Goal: Task Accomplishment & Management: Use online tool/utility

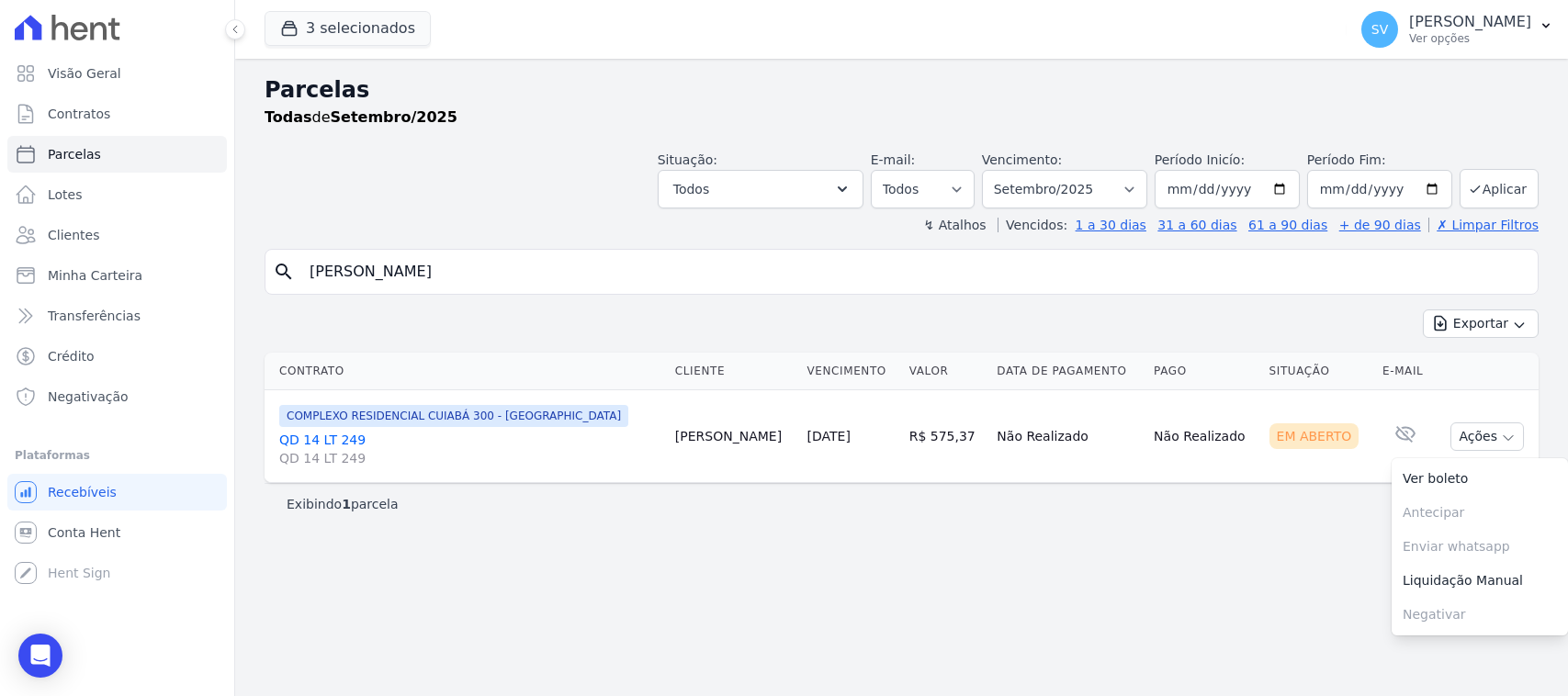
select select
click at [1007, 84] on h2 "Parcelas" at bounding box center [901, 89] width 1274 height 33
click at [1409, 19] on p "[PERSON_NAME] [PERSON_NAME]" at bounding box center [1470, 22] width 122 height 18
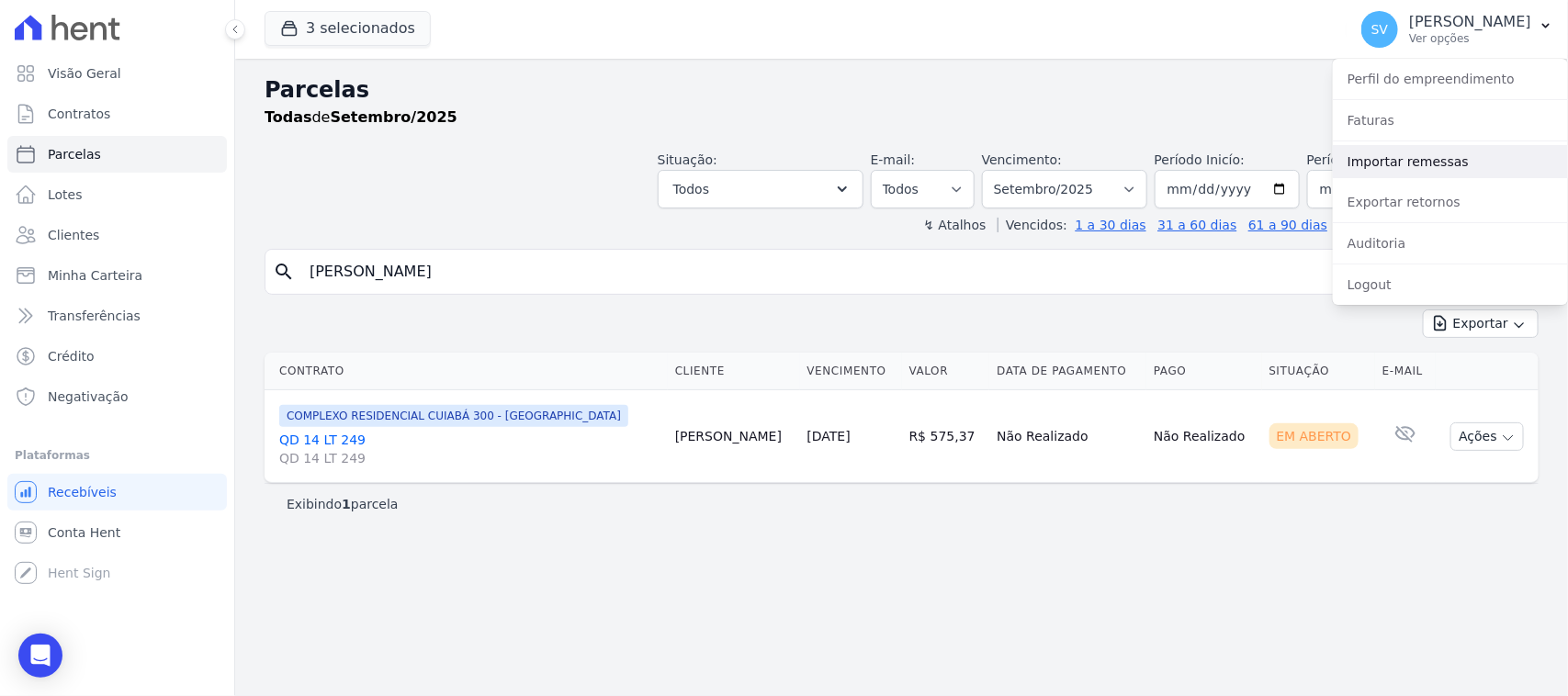
click at [1408, 162] on link "Importar remessas" at bounding box center [1450, 161] width 235 height 33
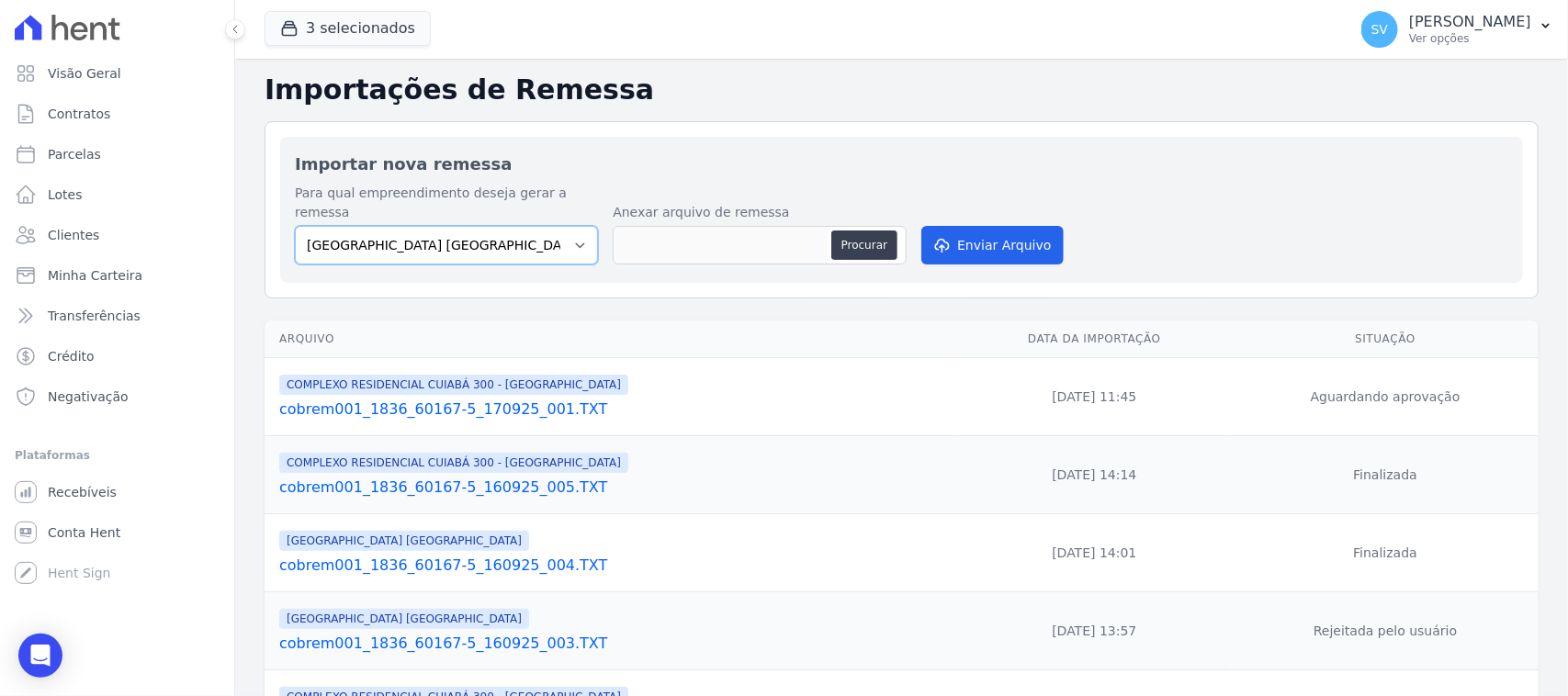
click at [478, 237] on select "[GEOGRAPHIC_DATA] COMPLEXO RESIDENCIAL [GEOGRAPHIC_DATA] 300 - [GEOGRAPHIC_DATA…" at bounding box center [446, 245] width 303 height 39
select select "a999329b-d322-46c5-b2df-9163b092fb9b"
click at [295, 226] on select "[GEOGRAPHIC_DATA] COMPLEXO RESIDENCIAL [GEOGRAPHIC_DATA] 300 - [GEOGRAPHIC_DATA…" at bounding box center [446, 245] width 303 height 39
click at [861, 231] on button "Procurar" at bounding box center [864, 245] width 66 height 29
type input "cobrem001_1836_60167-5_170925_002.TXT"
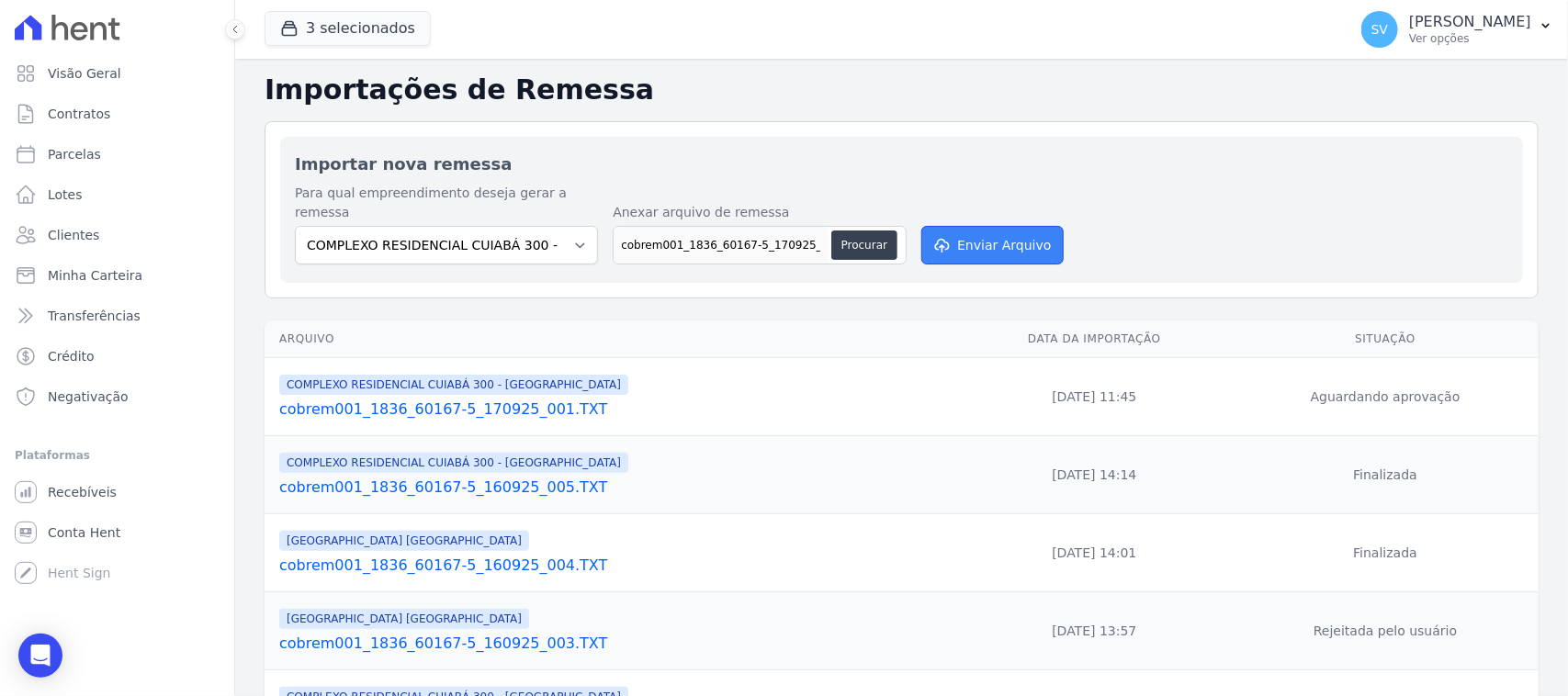
click at [1015, 226] on button "Enviar Arquivo" at bounding box center [991, 245] width 141 height 39
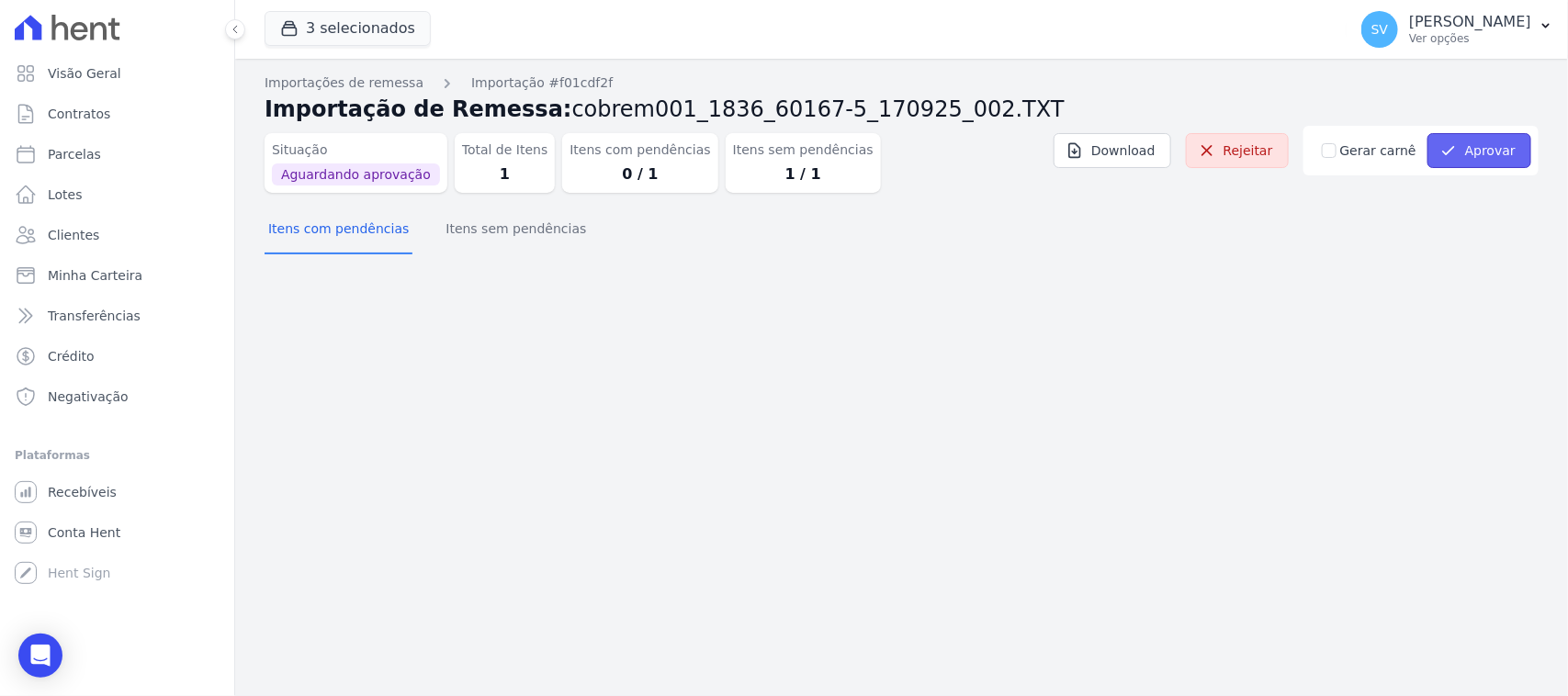
click at [1463, 150] on button "Aprovar" at bounding box center [1479, 150] width 104 height 35
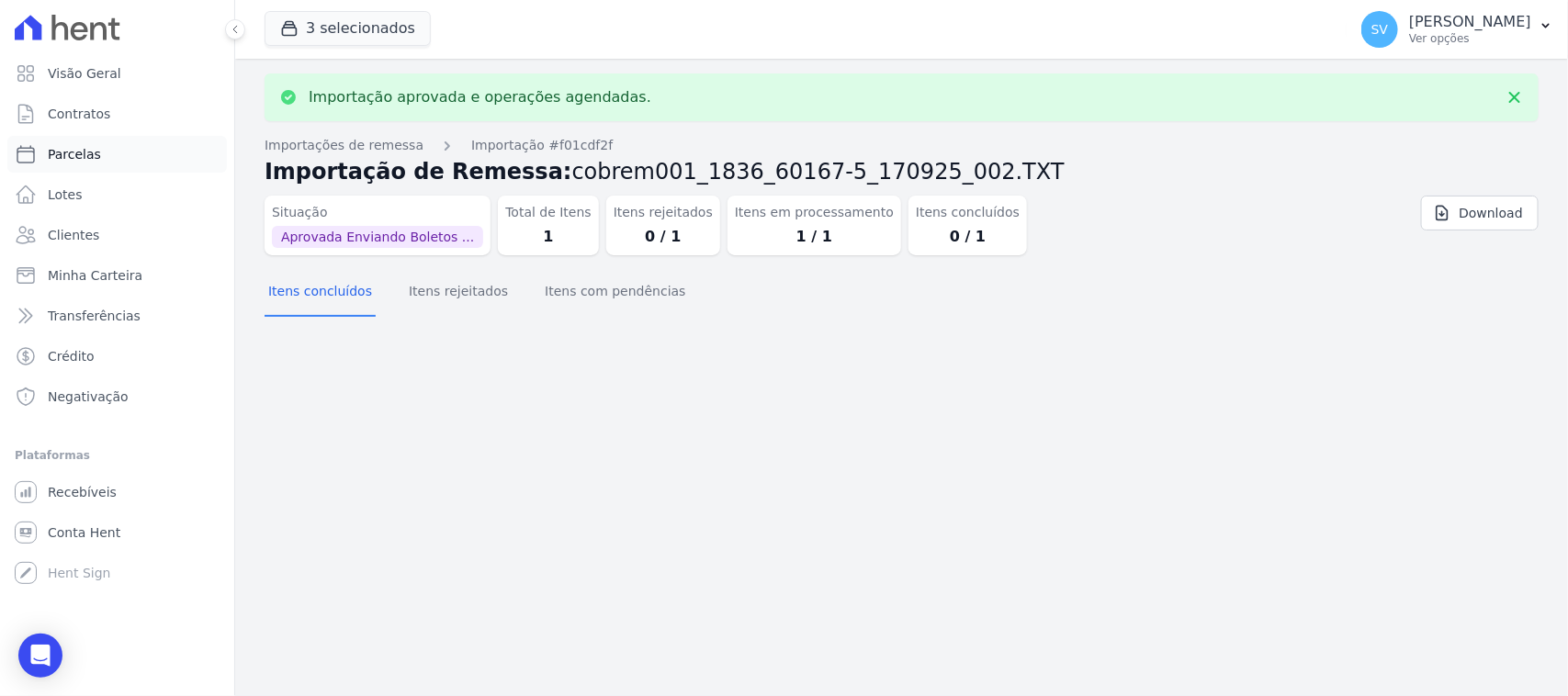
click at [103, 152] on link "Parcelas" at bounding box center [116, 154] width 219 height 37
select select
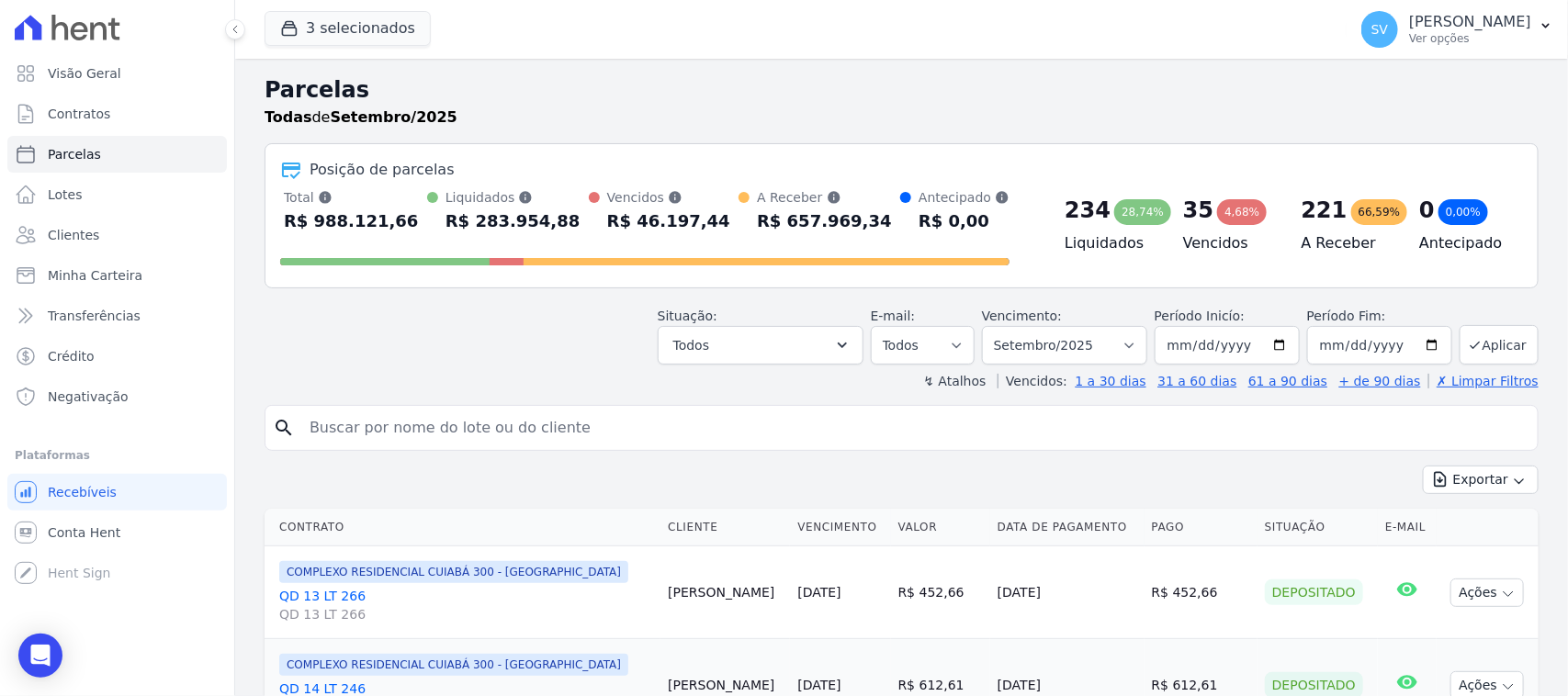
click at [464, 420] on input "search" at bounding box center [914, 428] width 1232 height 37
type input "VITORIA TAMIRES DE JESUS CORREIA"
select select
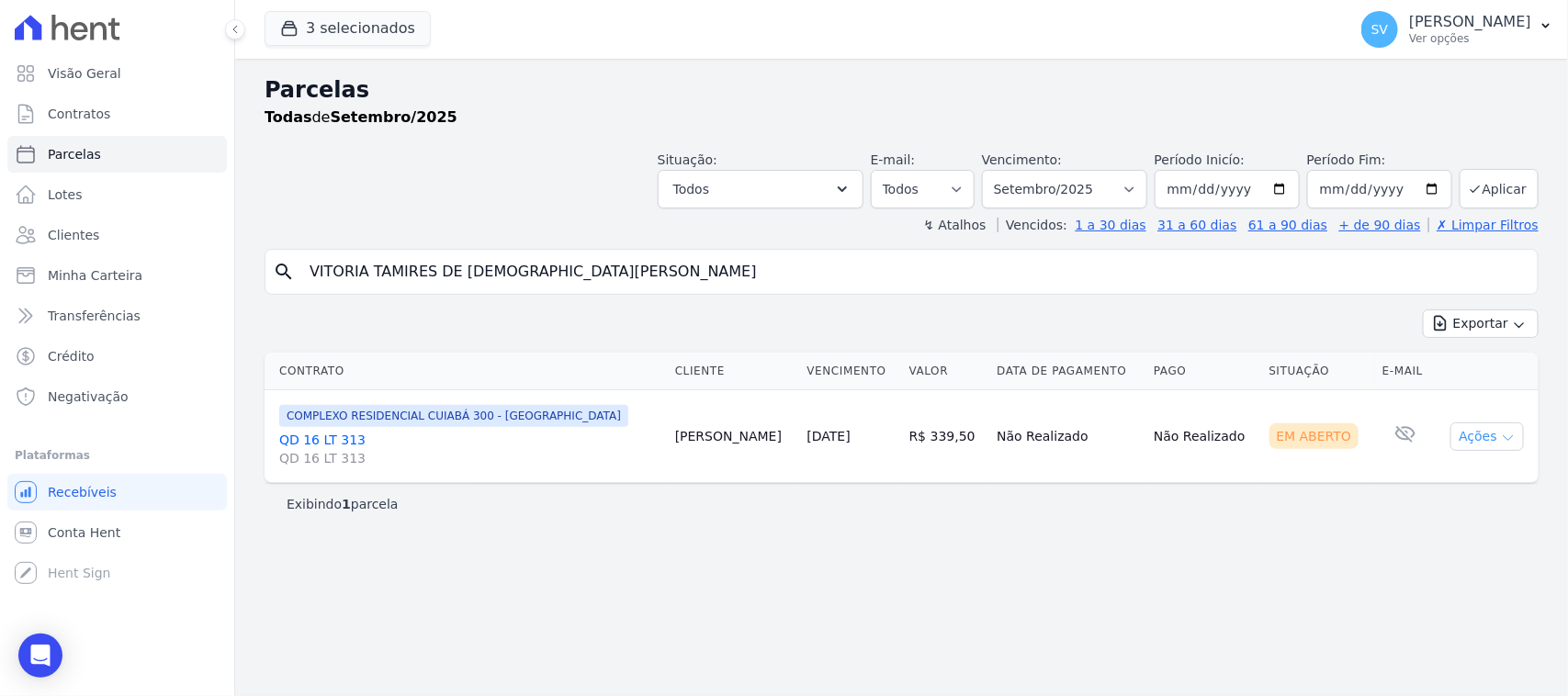
click at [1476, 433] on button "Ações" at bounding box center [1486, 436] width 73 height 28
click at [1475, 483] on link "Ver boleto" at bounding box center [1479, 479] width 176 height 34
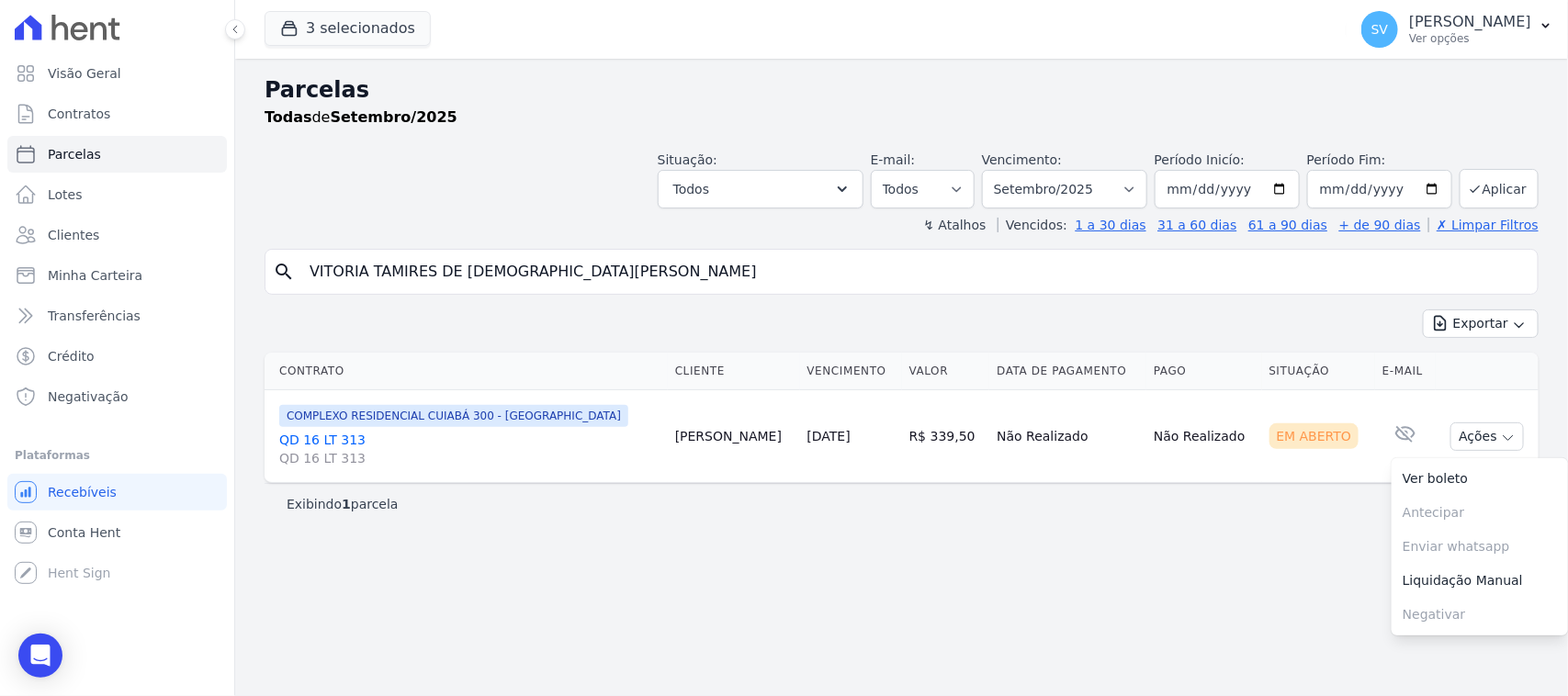
click at [724, 253] on div "search VITORIA TAMIRES DE JESUS CORREIA" at bounding box center [901, 272] width 1274 height 46
click at [733, 276] on input "VITORIA TAMIRES DE JESUS CORREIA" at bounding box center [914, 271] width 1232 height 37
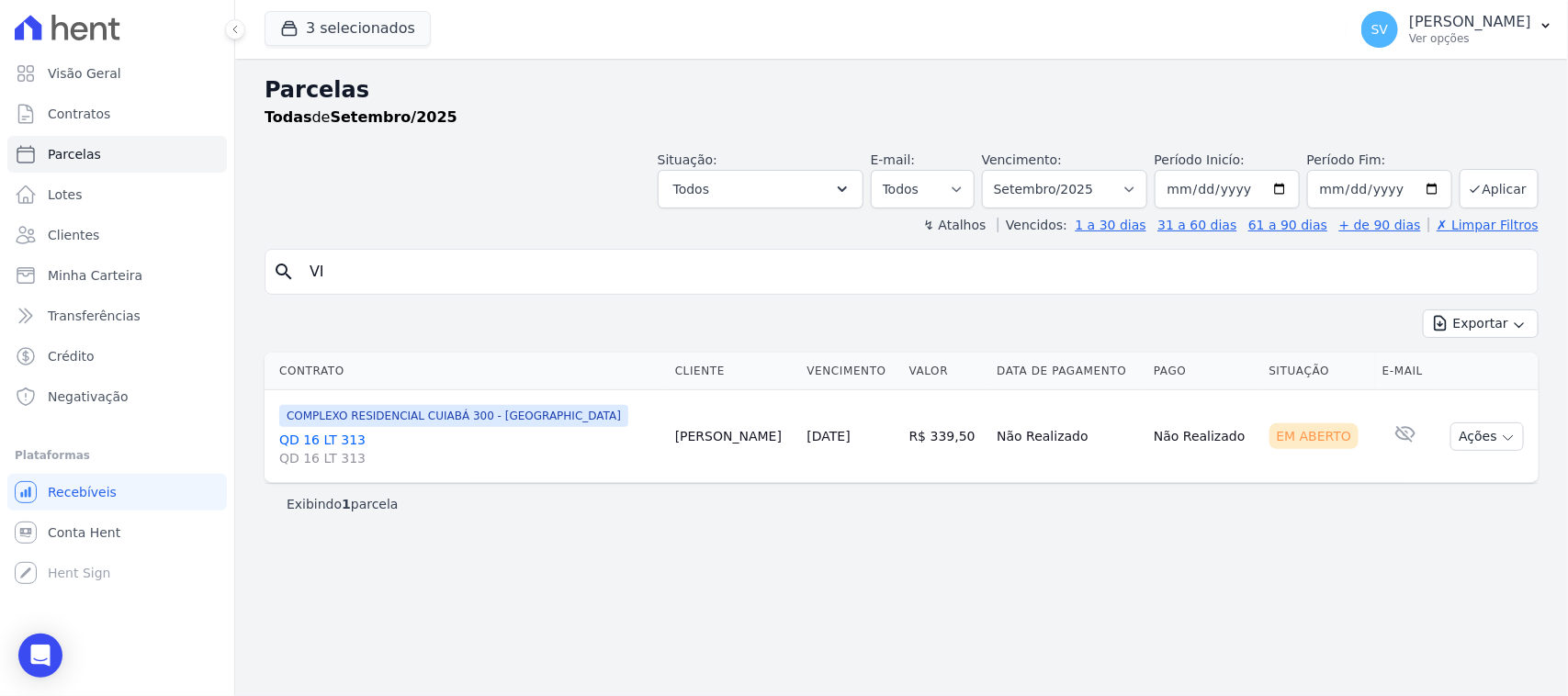
type input "V"
type input "DELANIA REBOUCAS NERIS"
select select
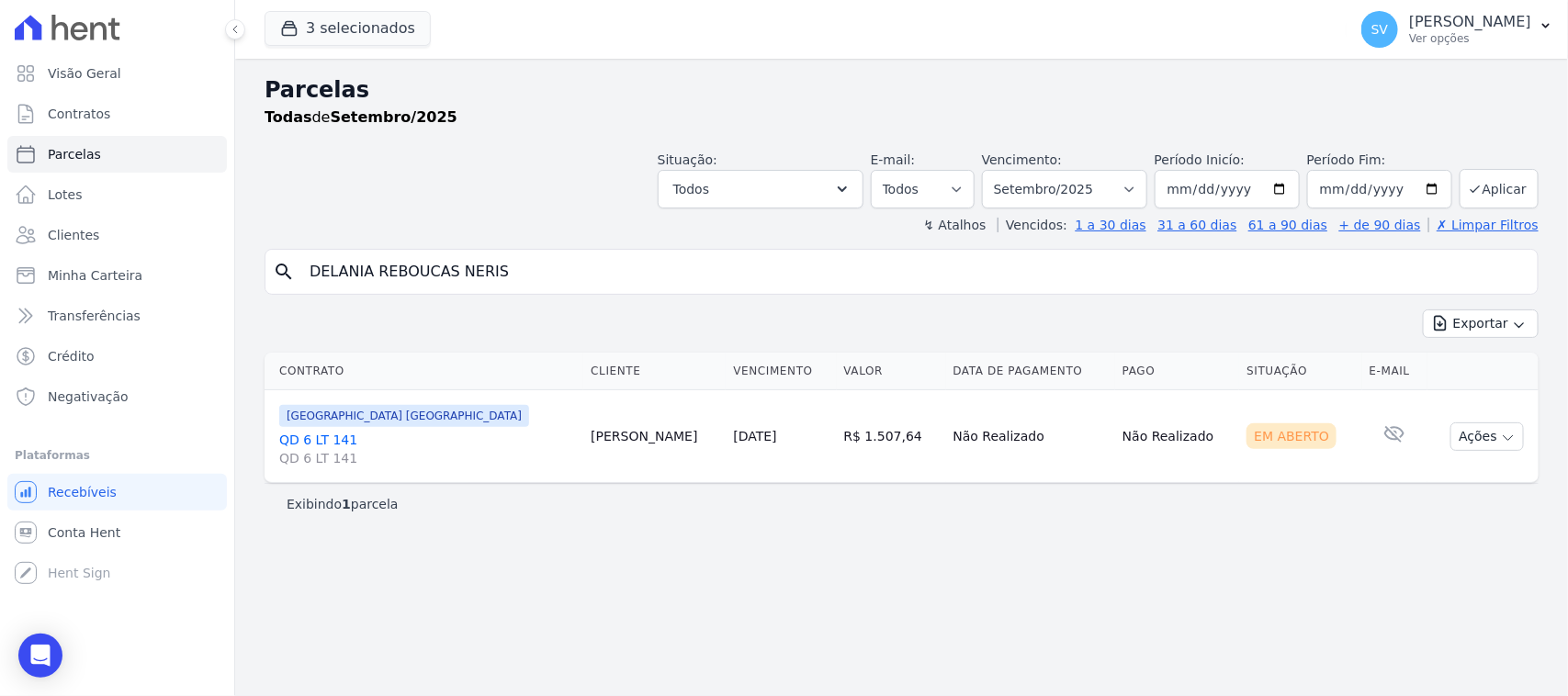
click at [1480, 452] on td "Ações Ver boleto Antecipar Antecipação não disponível Enviar whatsapp É necessá…" at bounding box center [1482, 436] width 111 height 93
click at [1479, 443] on button "Ações" at bounding box center [1486, 436] width 73 height 28
click at [1447, 478] on link "Ver boleto" at bounding box center [1479, 479] width 176 height 34
drag, startPoint x: 817, startPoint y: 436, endPoint x: 755, endPoint y: 429, distance: 62.9
click at [837, 429] on td "R$ 1.507,64" at bounding box center [891, 436] width 109 height 93
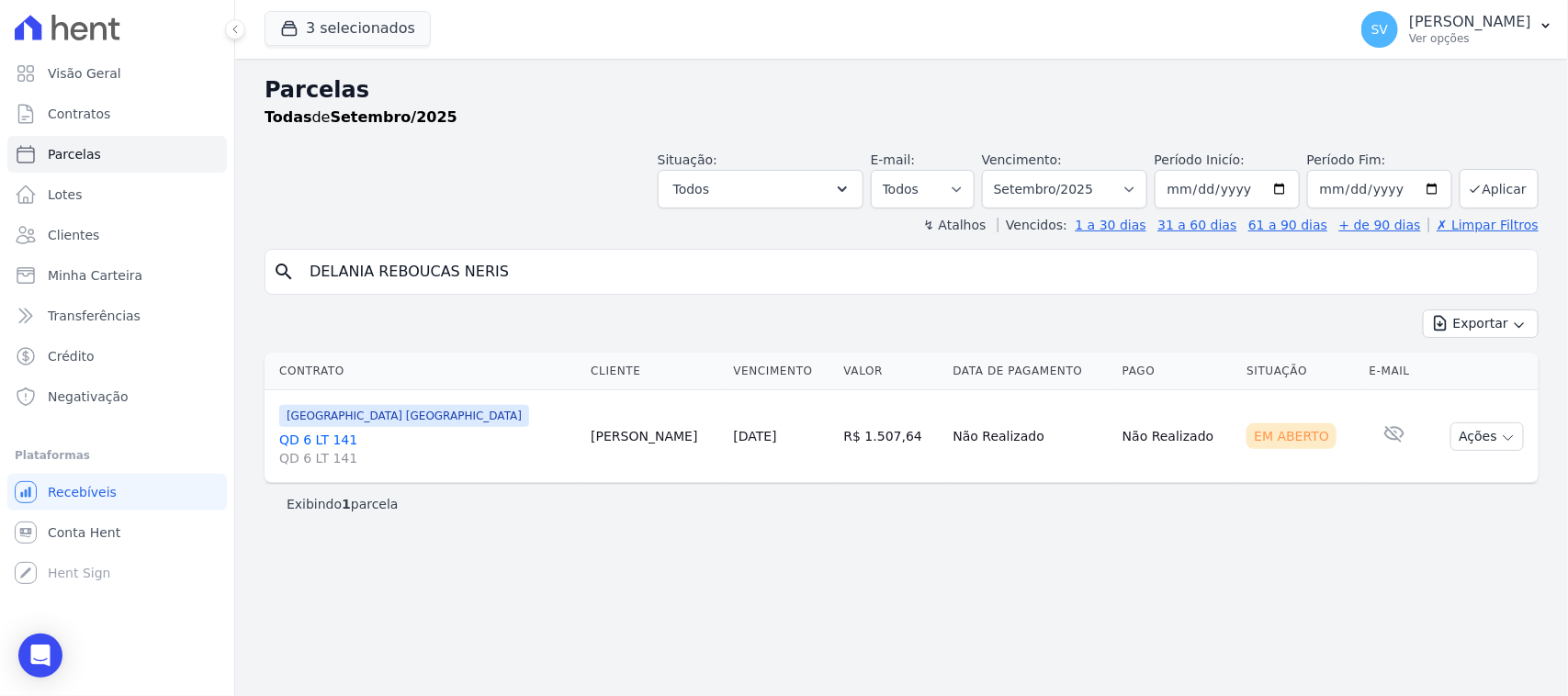
click at [726, 368] on th "Vencimento" at bounding box center [781, 372] width 110 height 38
click at [726, 280] on input "DELANIA REBOUCAS NERIS" at bounding box center [914, 271] width 1232 height 37
drag, startPoint x: 643, startPoint y: 267, endPoint x: 214, endPoint y: 236, distance: 430.0
click at [214, 236] on div "Visão Geral Contratos Parcelas Lotes Clientes Minha Carteira Transferências Cré…" at bounding box center [784, 348] width 1568 height 696
type input "[PERSON_NAME]"
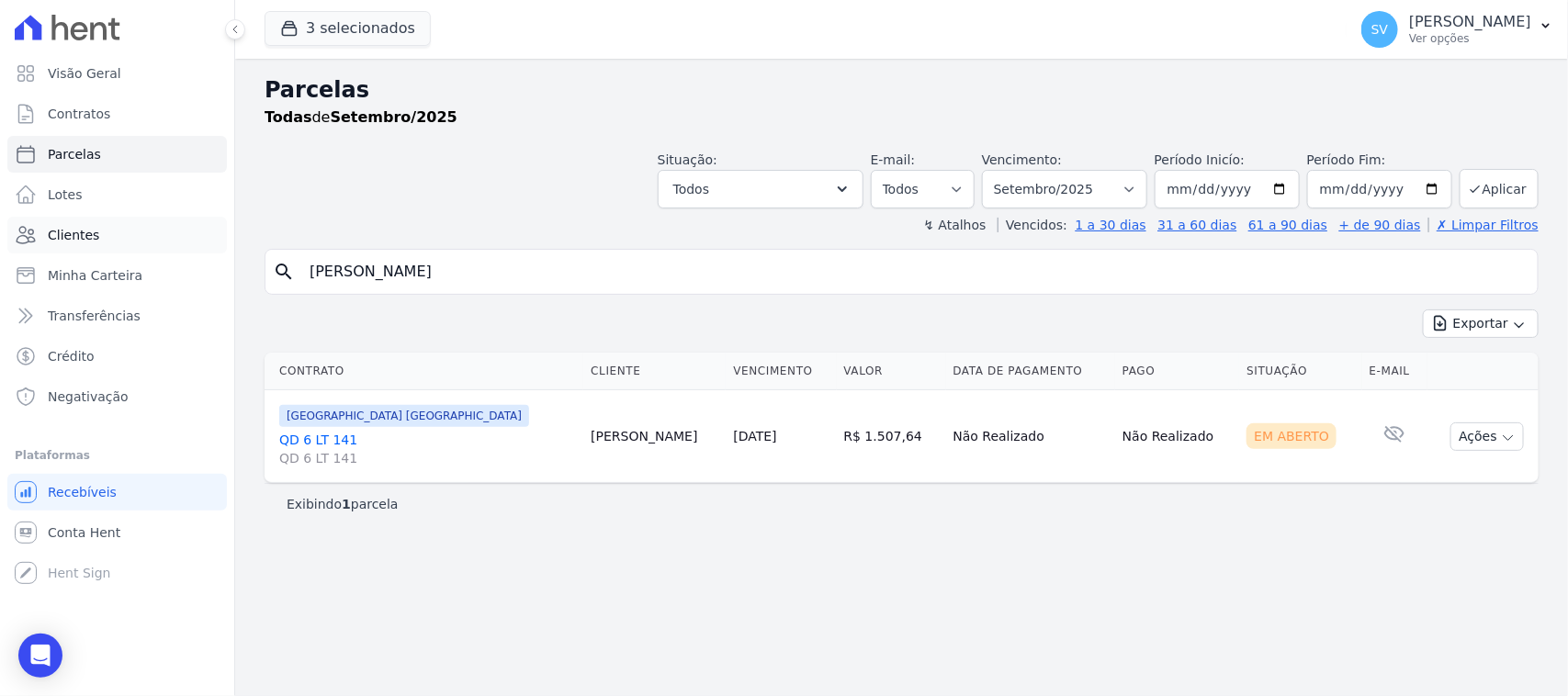
select select
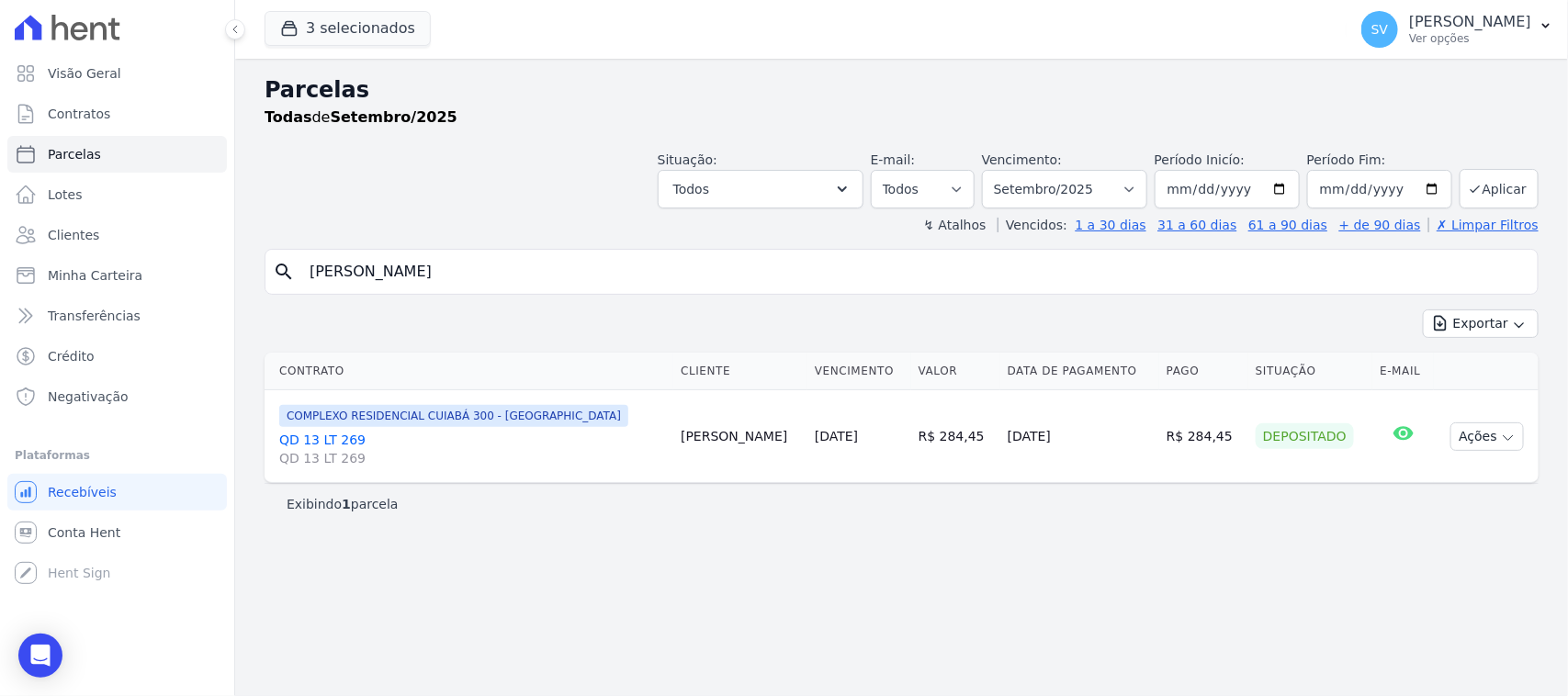
click at [1507, 416] on td "Ações Ver boleto Antecipar Antecipação não disponível Enviar whatsapp Não é pos…" at bounding box center [1486, 436] width 105 height 93
click at [1493, 433] on button "Ações" at bounding box center [1486, 436] width 73 height 28
click at [1215, 278] on input "[PERSON_NAME]" at bounding box center [914, 271] width 1232 height 37
click at [1493, 30] on p "[PERSON_NAME] [PERSON_NAME]" at bounding box center [1470, 22] width 122 height 18
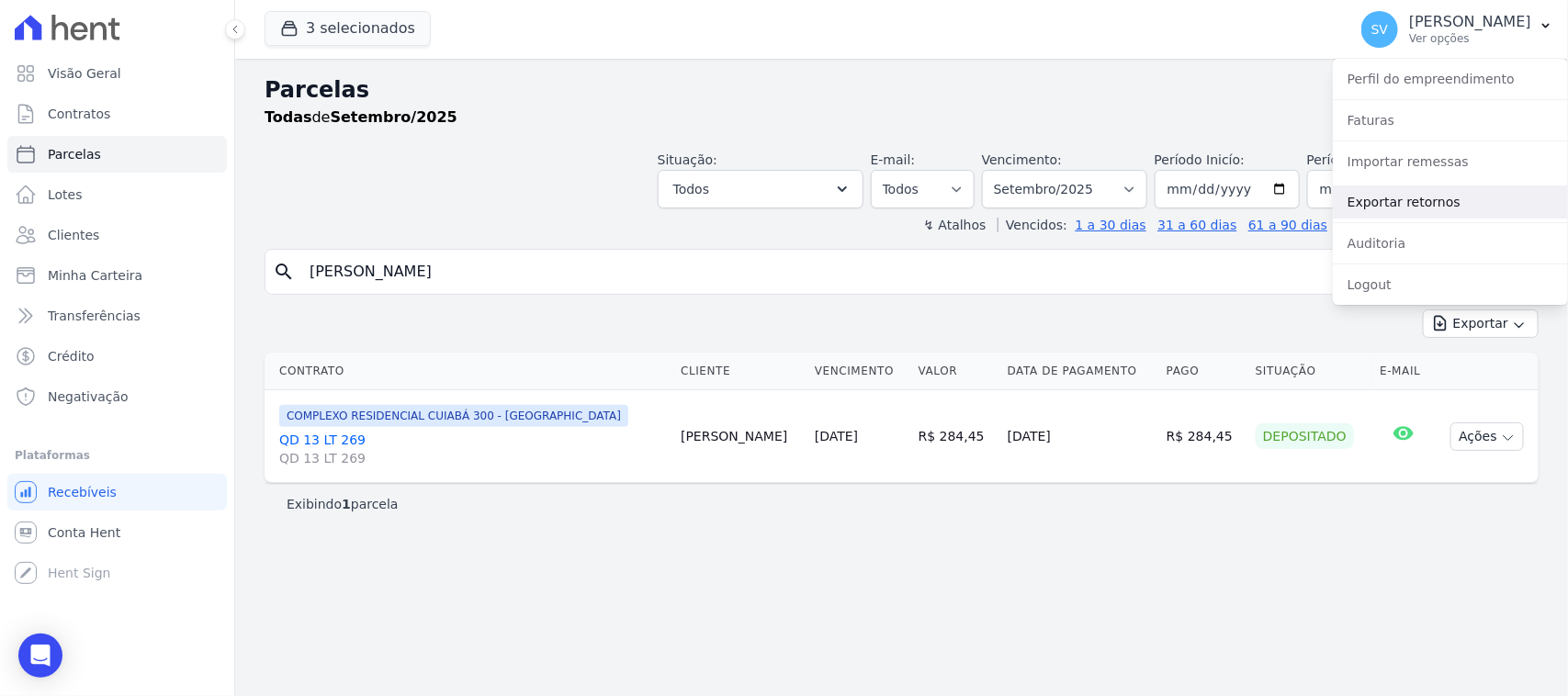
click at [1435, 200] on link "Exportar retornos" at bounding box center [1450, 202] width 235 height 33
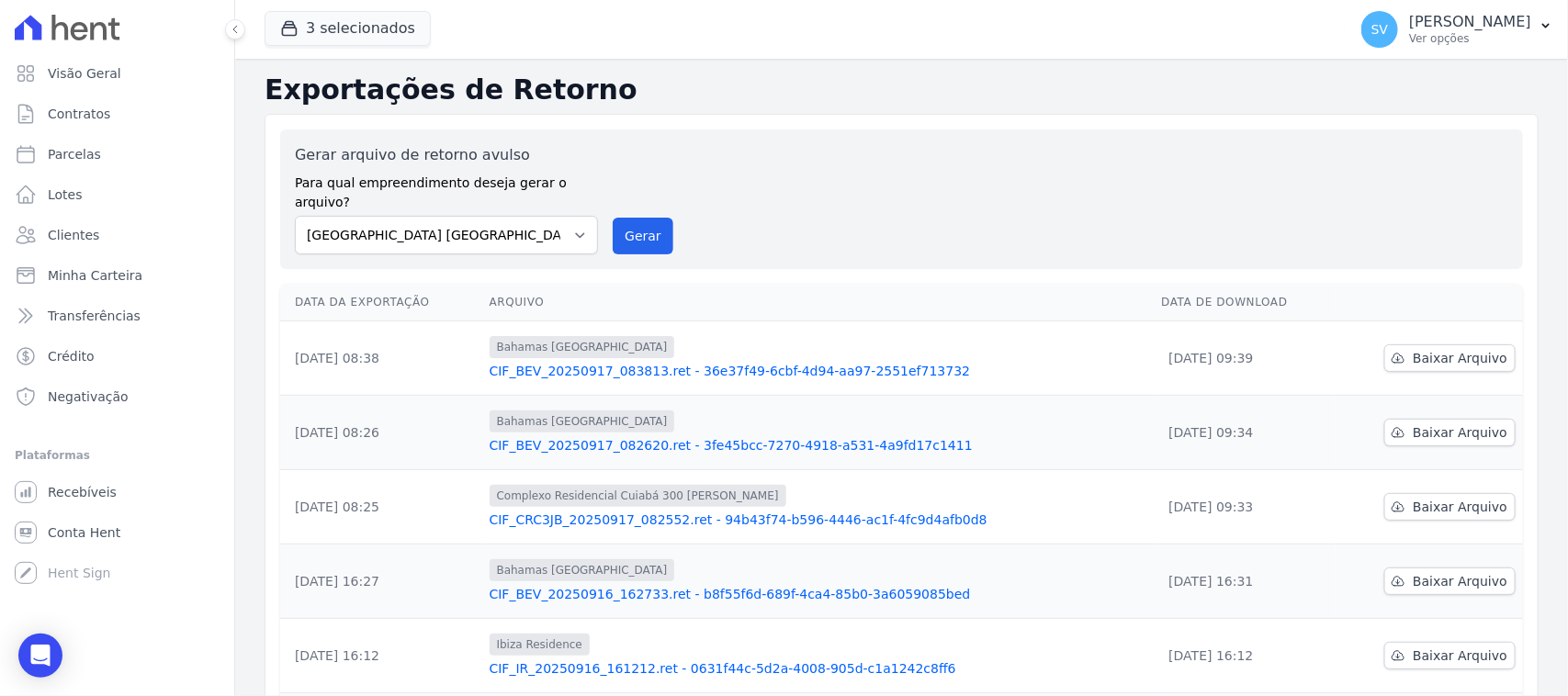
click at [1417, 29] on p "[PERSON_NAME] [PERSON_NAME]" at bounding box center [1470, 22] width 122 height 18
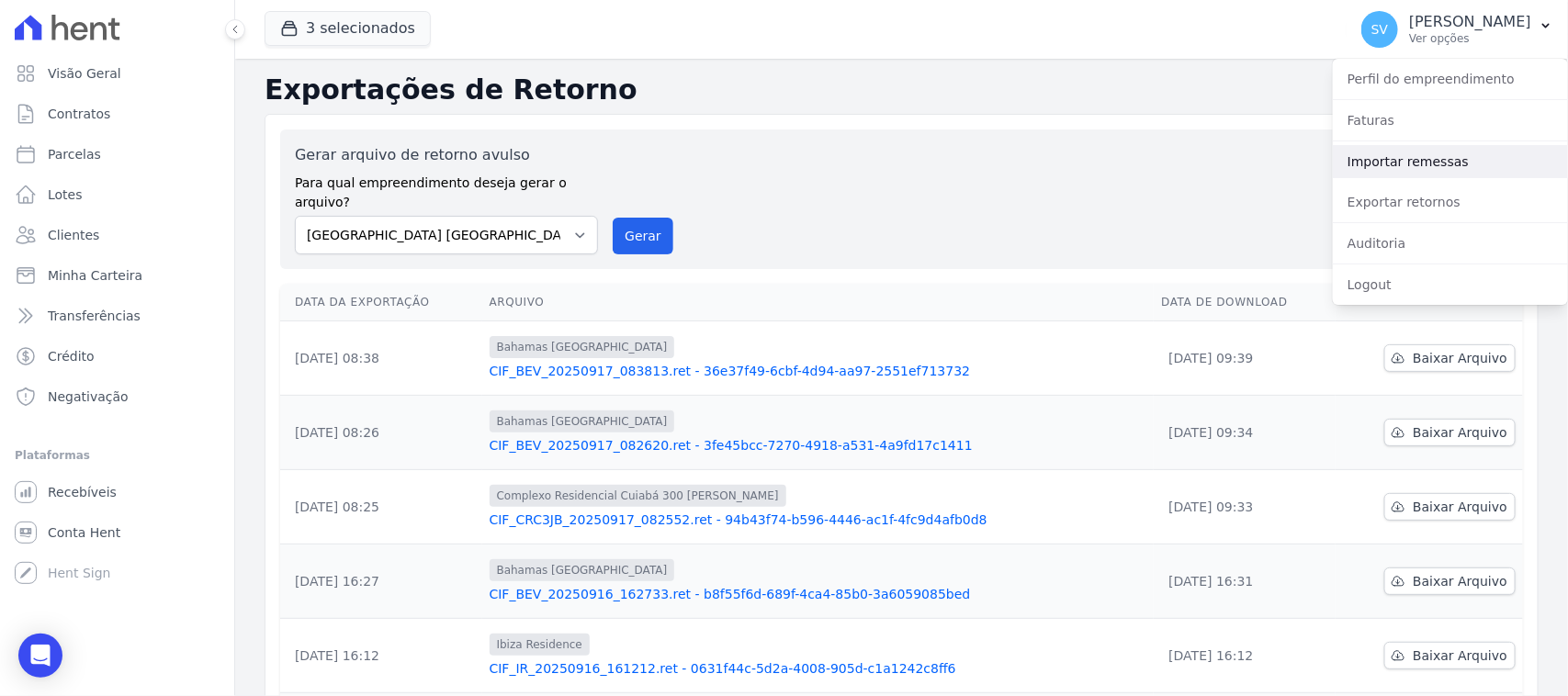
click at [1403, 172] on link "Importar remessas" at bounding box center [1450, 161] width 235 height 33
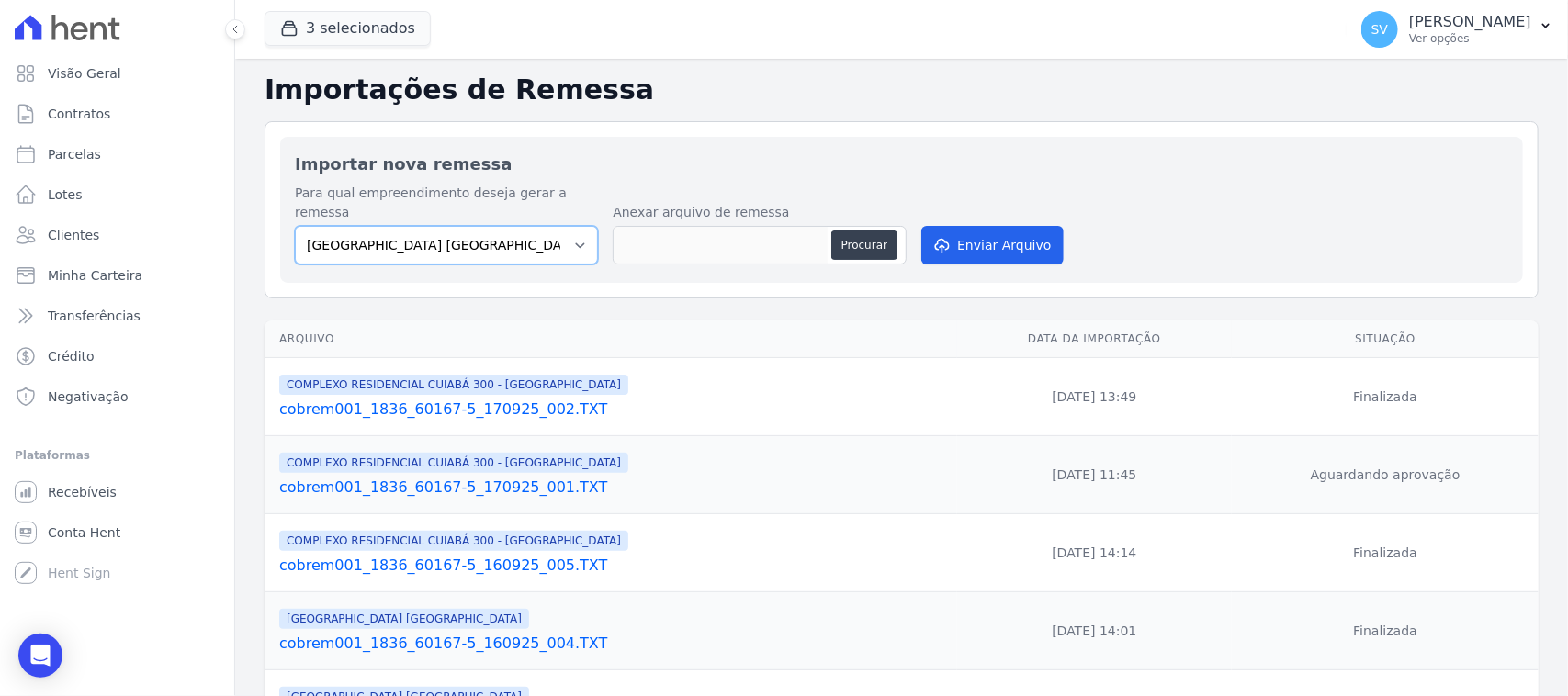
click at [563, 240] on select "BAHAMAS EAST VILLAGE COMPLEXO RESIDENCIAL CUIABÁ 300 - JOÃO DE BARRO IBIZA RESI…" at bounding box center [446, 245] width 303 height 39
select select "a999329b-d322-46c5-b2df-9163b092fb9b"
click at [295, 226] on select "BAHAMAS EAST VILLAGE COMPLEXO RESIDENCIAL CUIABÁ 300 - JOÃO DE BARRO IBIZA RESI…" at bounding box center [446, 245] width 303 height 39
click at [887, 231] on button "Procurar" at bounding box center [864, 245] width 66 height 29
type input "cobrem001_1836_60167-5_170925_003.TXT"
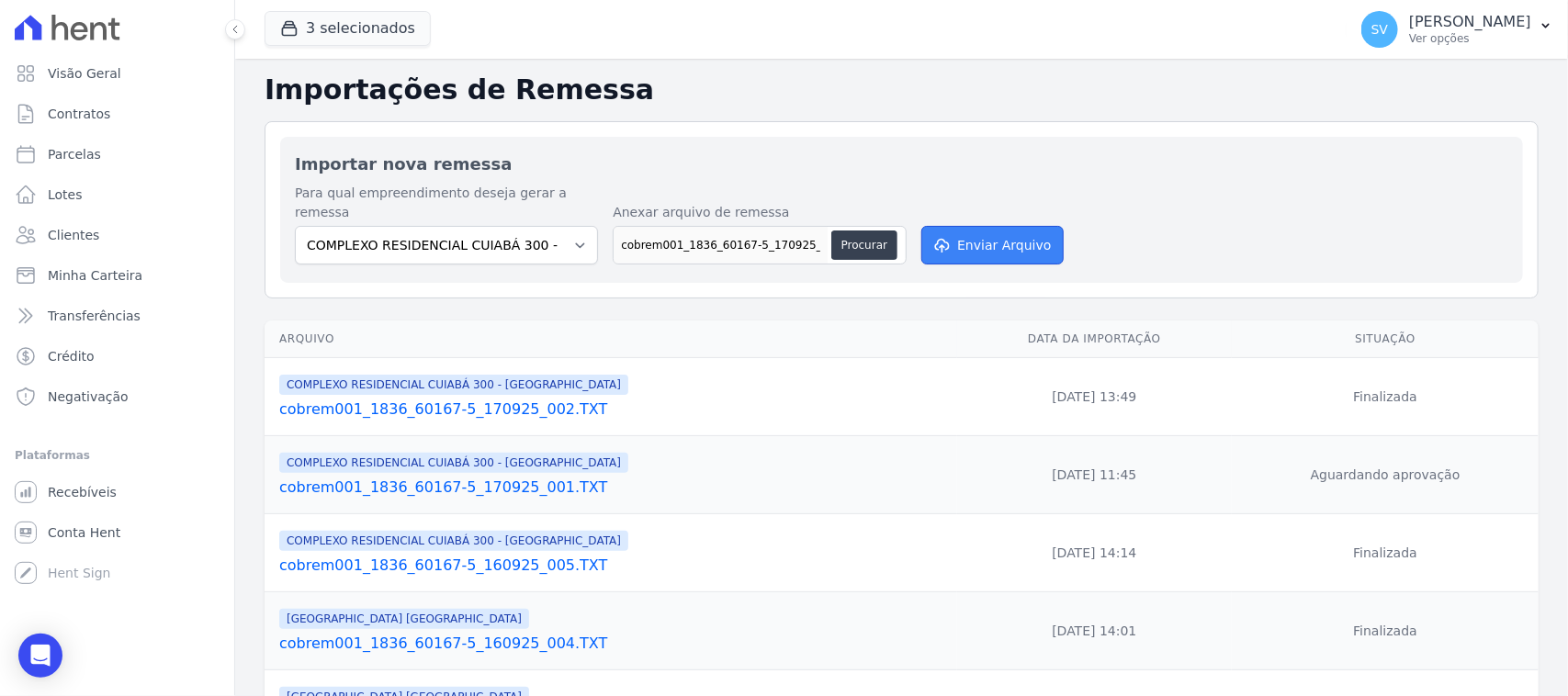
click at [971, 235] on button "Enviar Arquivo" at bounding box center [991, 245] width 141 height 39
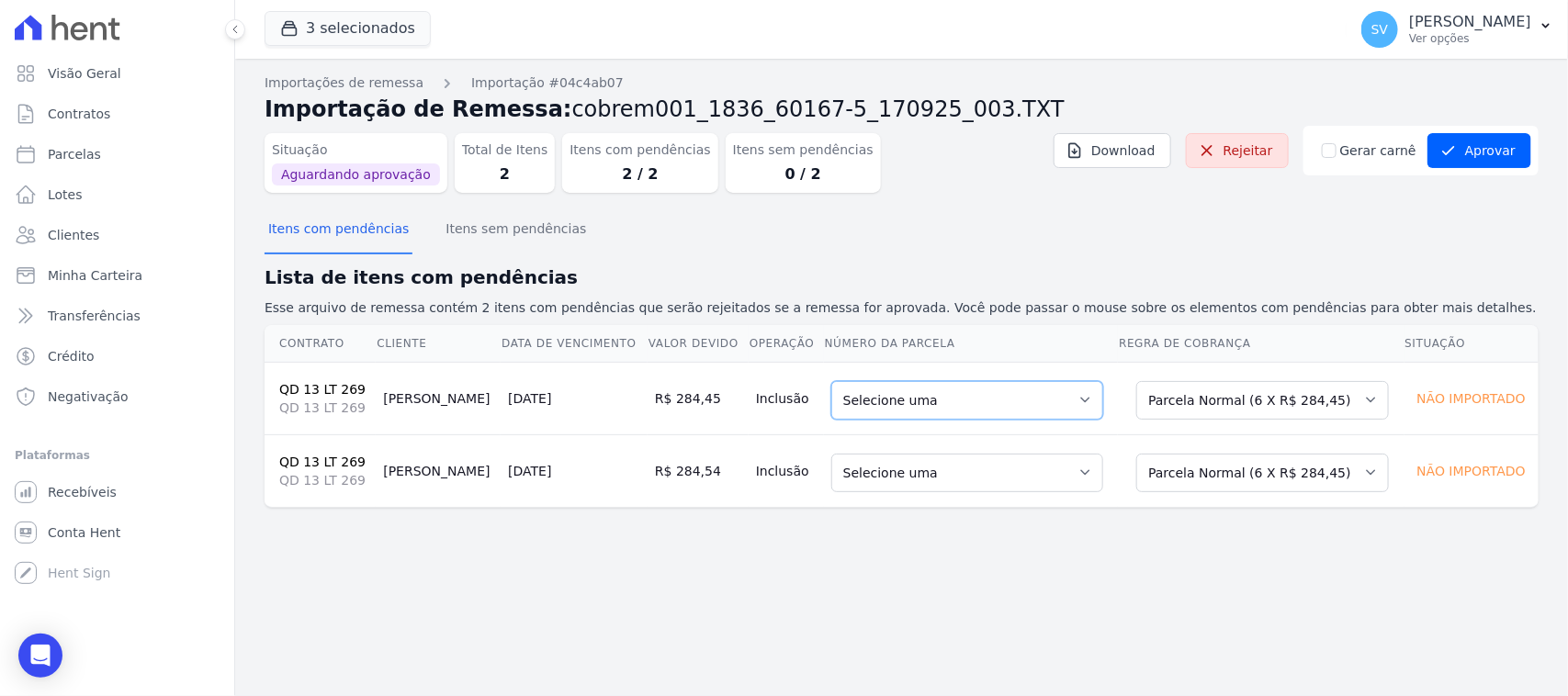
click at [980, 419] on select "Selecione uma 2 - 20/06/2025 - R$ 276,90 - Agendado 6 - 20/10/2025 - R$ 284,45 …" at bounding box center [967, 400] width 272 height 39
click at [994, 469] on select "Selecione uma 2 - 20/06/2025 - R$ 276,90 - Agendado 6 - 20/10/2025 - R$ 284,45 …" at bounding box center [967, 473] width 272 height 39
click at [1220, 647] on div "Importações de remessa Importação #04c4ab07 Importação de Remessa: cobrem001_18…" at bounding box center [901, 377] width 1333 height 637
click at [479, 230] on button "Itens sem pendências" at bounding box center [516, 231] width 148 height 48
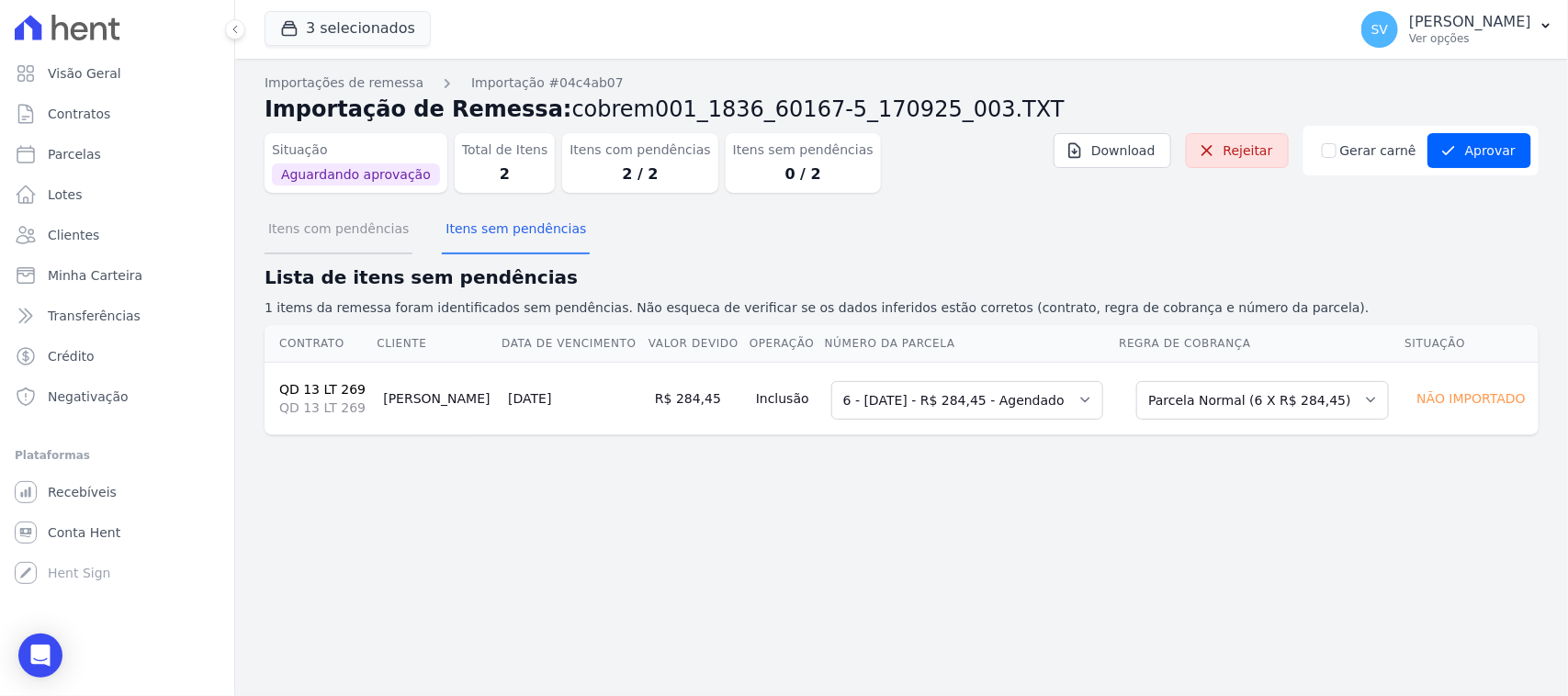
click at [338, 231] on button "Itens com pendências" at bounding box center [338, 231] width 148 height 48
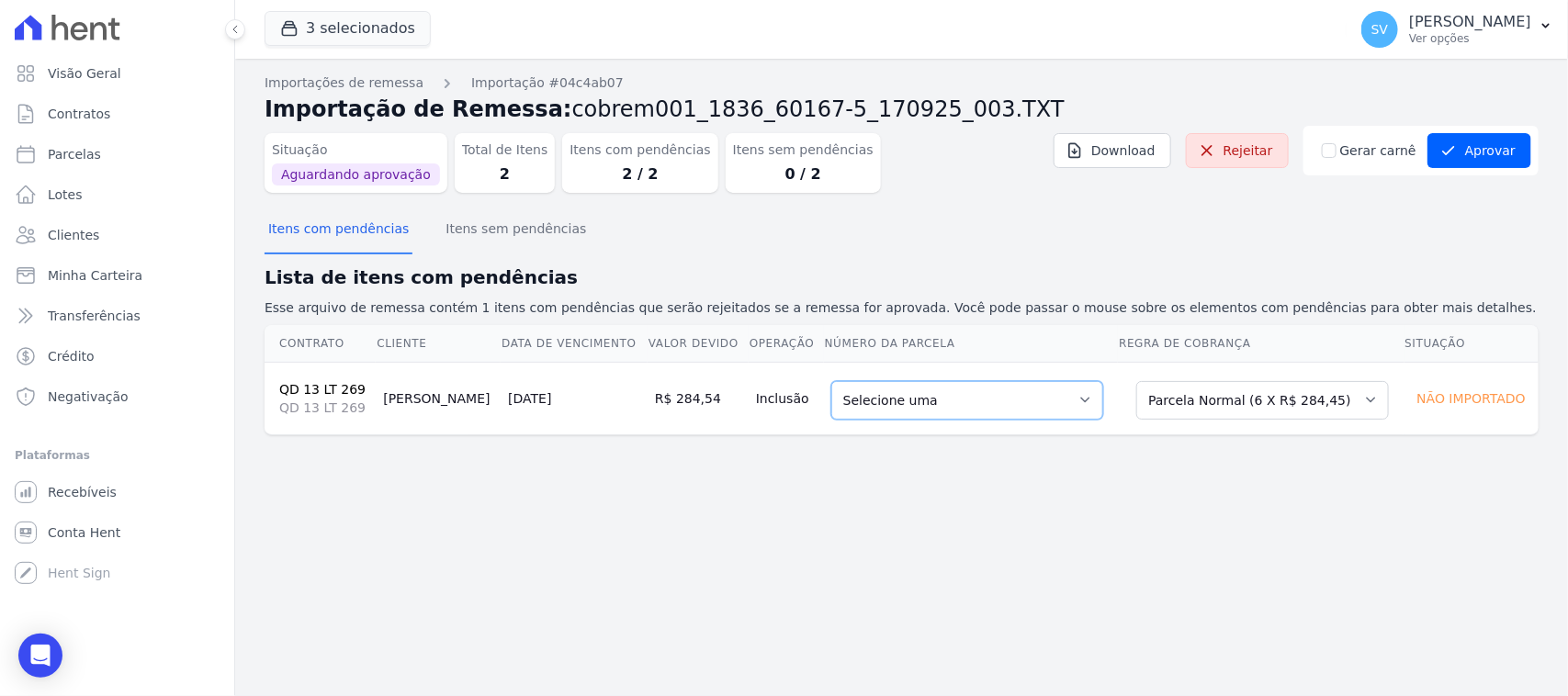
click at [973, 392] on select "Selecione uma 2 - 20/06/2025 - R$ 276,90 - Agendado 6 - 20/10/2025 - R$ 284,45 …" at bounding box center [967, 400] width 272 height 39
drag, startPoint x: 1017, startPoint y: 514, endPoint x: 1025, endPoint y: 493, distance: 22.7
click at [1025, 497] on div "Importações de remessa Importação #04c4ab07 Importação de Remessa: cobrem001_18…" at bounding box center [901, 377] width 1333 height 637
click at [1263, 161] on link "Rejeitar" at bounding box center [1237, 150] width 103 height 35
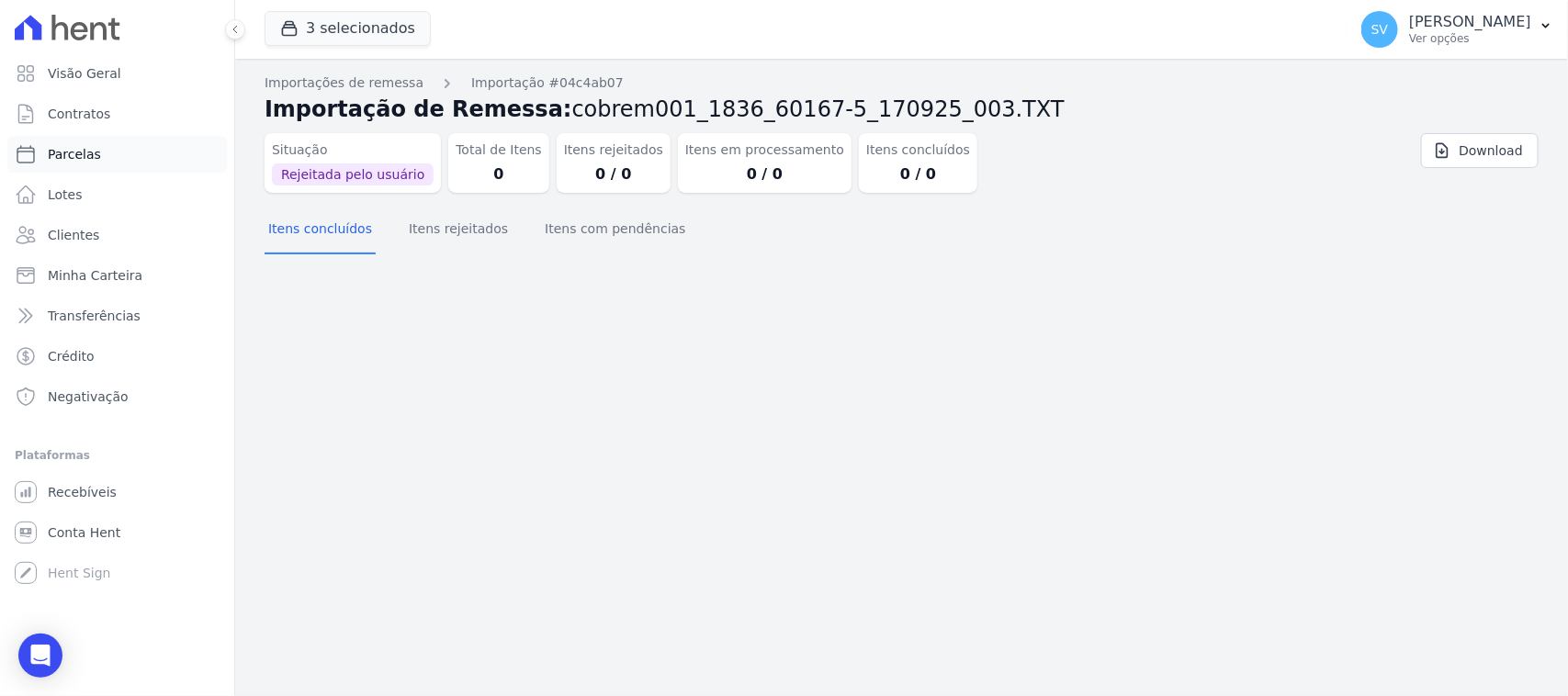
drag, startPoint x: 150, startPoint y: 148, endPoint x: 173, endPoint y: 149, distance: 23.0
click at [150, 149] on link "Parcelas" at bounding box center [116, 154] width 219 height 37
select select
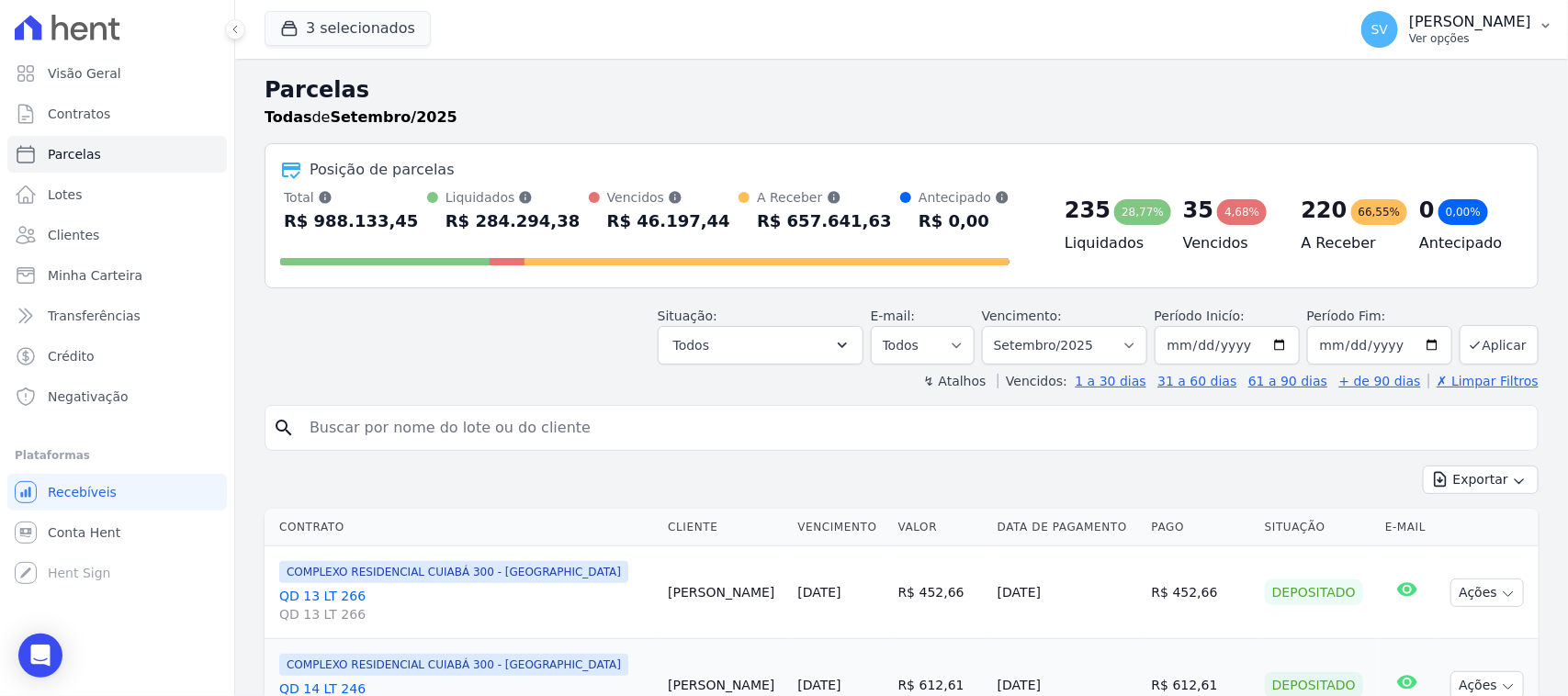
drag, startPoint x: 1302, startPoint y: 19, endPoint x: 1342, endPoint y: 43, distance: 46.1
click at [1361, 20] on div "SV SHIRLEY VANESSA SOUSA ALVES Ver opções" at bounding box center [1446, 29] width 170 height 37
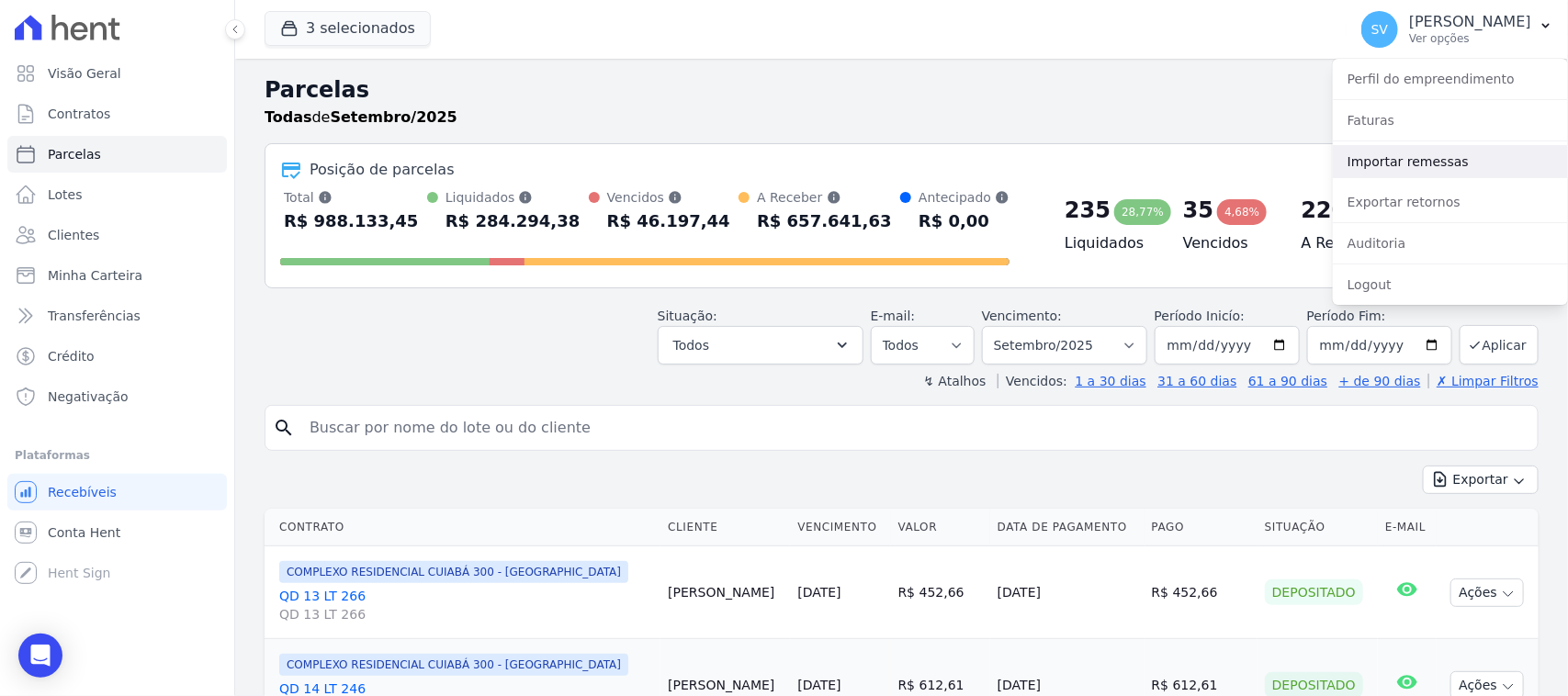
click at [1392, 154] on link "Importar remessas" at bounding box center [1450, 161] width 235 height 33
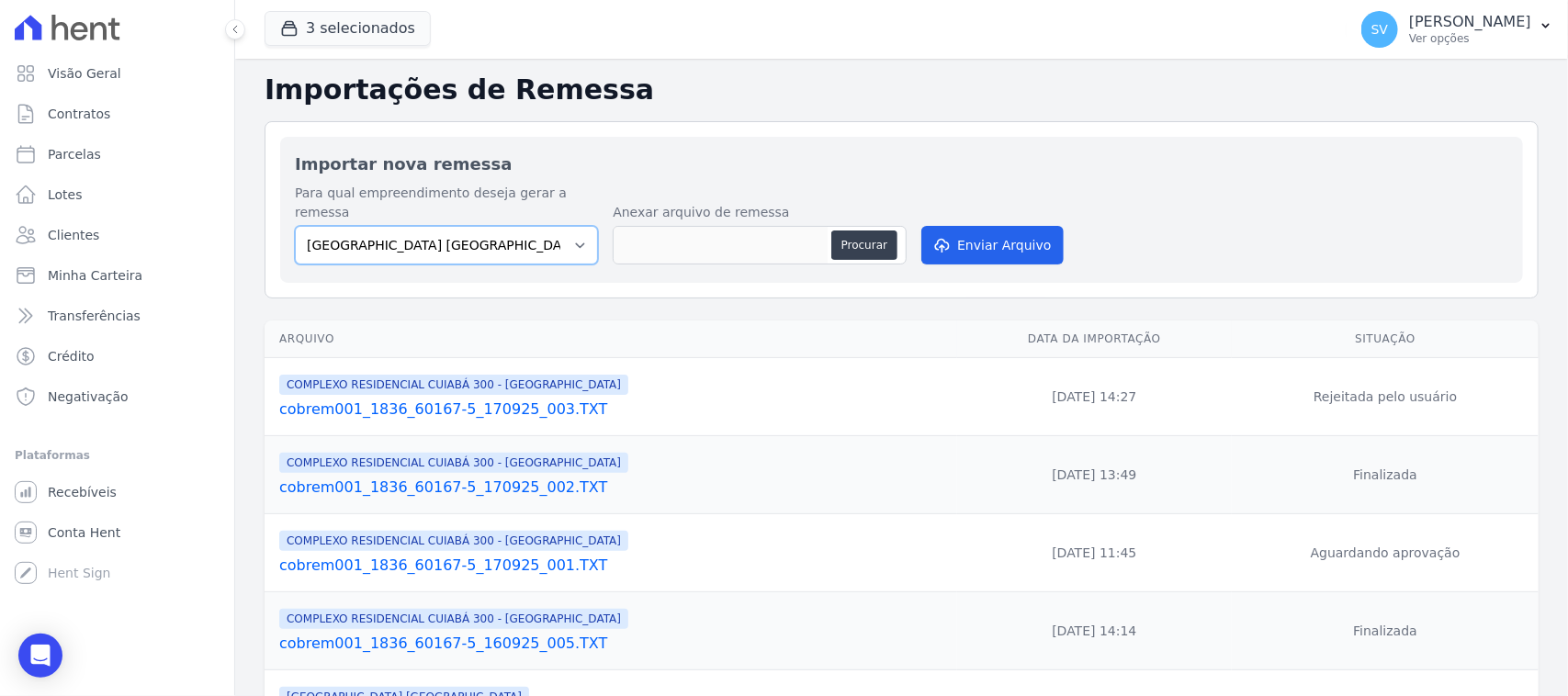
drag, startPoint x: 478, startPoint y: 212, endPoint x: 512, endPoint y: 242, distance: 44.2
click at [478, 226] on select "BAHAMAS EAST VILLAGE COMPLEXO RESIDENCIAL CUIABÁ 300 - JOÃO DE BARRO IBIZA RESI…" at bounding box center [446, 245] width 303 height 39
select select "a999329b-d322-46c5-b2df-9163b092fb9b"
click at [295, 226] on select "BAHAMAS EAST VILLAGE COMPLEXO RESIDENCIAL CUIABÁ 300 - JOÃO DE BARRO IBIZA RESI…" at bounding box center [446, 245] width 303 height 39
click at [861, 231] on button "Procurar" at bounding box center [864, 245] width 66 height 29
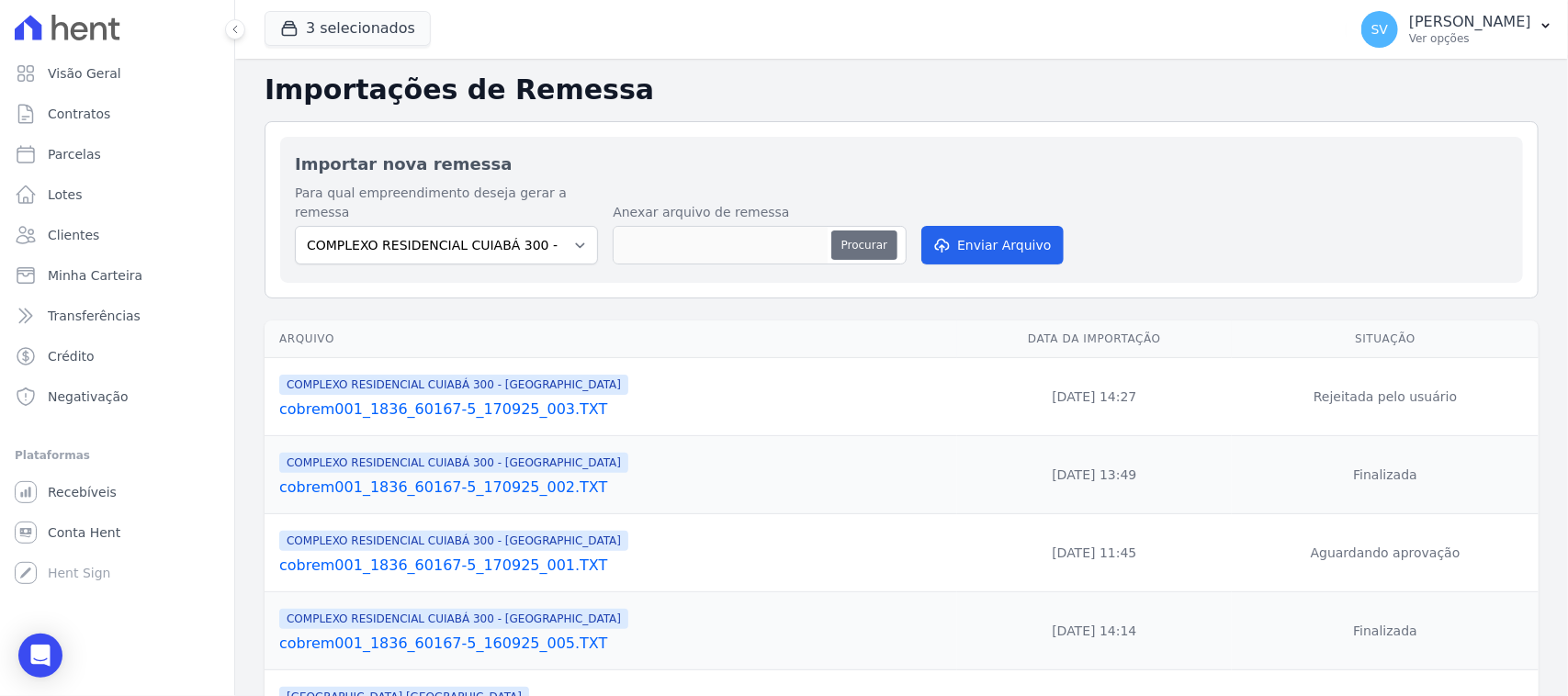
type input "cobrem001_1836_60167-5_170925_004.TXT"
click at [976, 226] on button "Enviar Arquivo" at bounding box center [991, 245] width 141 height 39
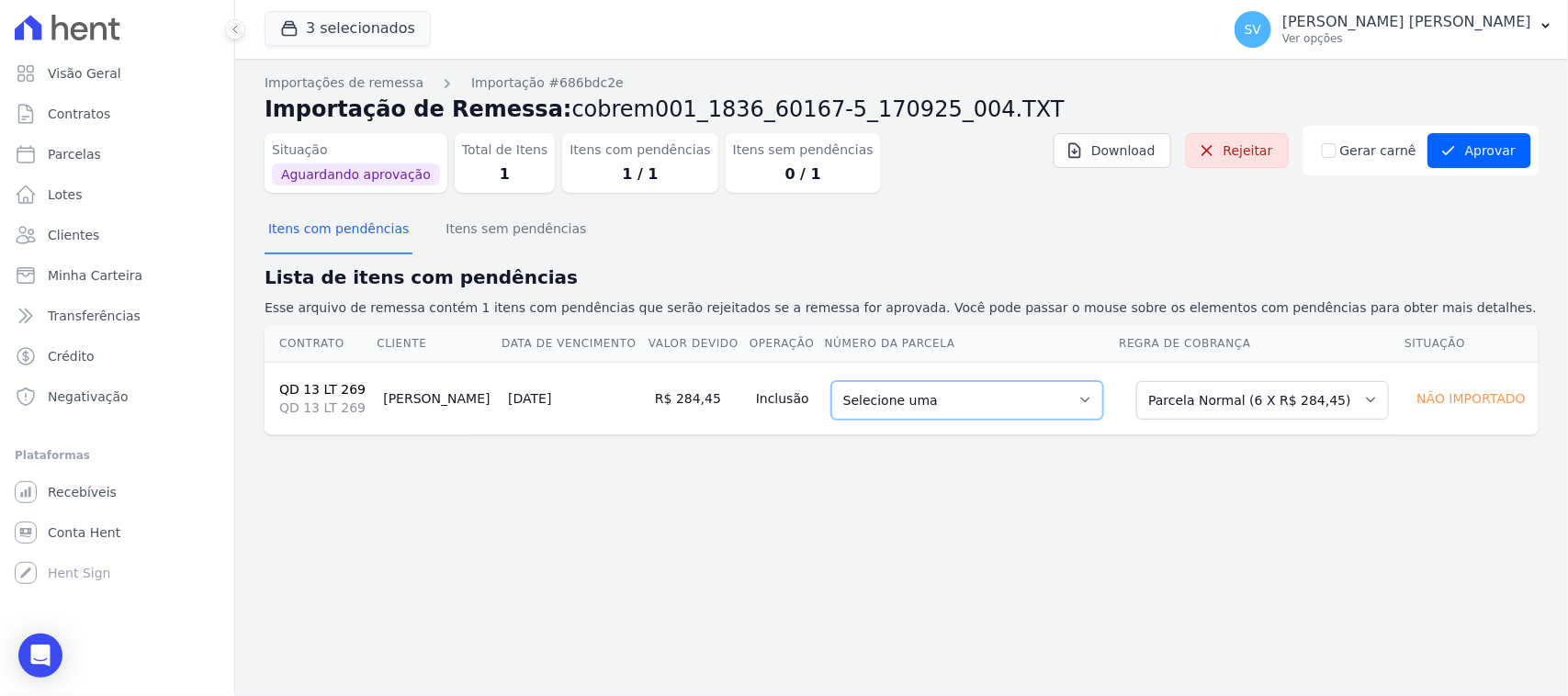
drag, startPoint x: 1004, startPoint y: 402, endPoint x: 1006, endPoint y: 419, distance: 16.6
click at [1004, 405] on select "Selecione uma 2 - [DATE] - R$ 276,90 - Agendado 6 - [DATE] - R$ 284,45 - Agenda…" at bounding box center [967, 400] width 272 height 39
click at [1235, 406] on select "Selecione uma Nova Parcela Avulsa Parcela Avulsa Existente Parcela Normal (6 X …" at bounding box center [1262, 400] width 253 height 39
click at [1067, 530] on div "Importações de remessa Importação #686bdc2e Importação de Remessa: cobrem001_18…" at bounding box center [901, 377] width 1333 height 637
click at [1490, 138] on button "Aprovar" at bounding box center [1479, 150] width 104 height 35
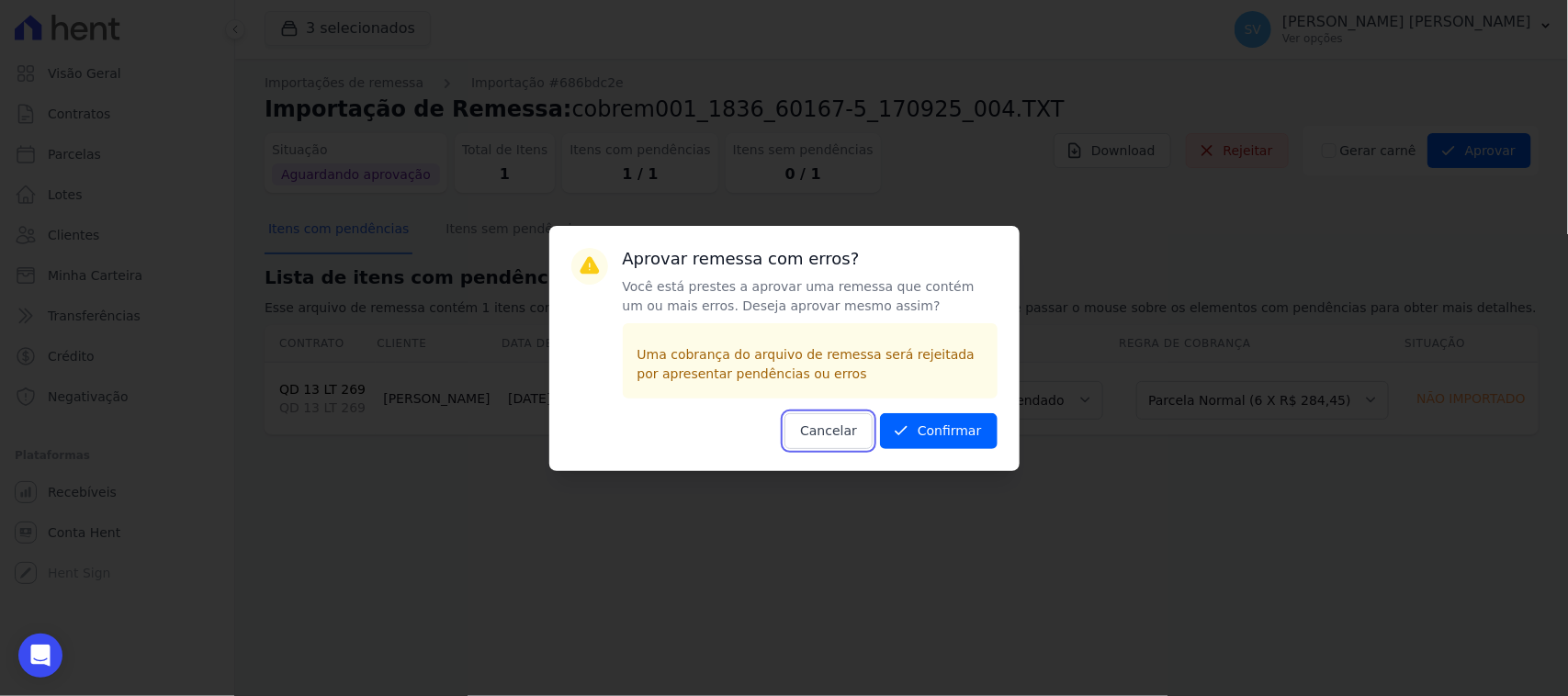
click at [864, 429] on button "Cancelar" at bounding box center [828, 431] width 88 height 36
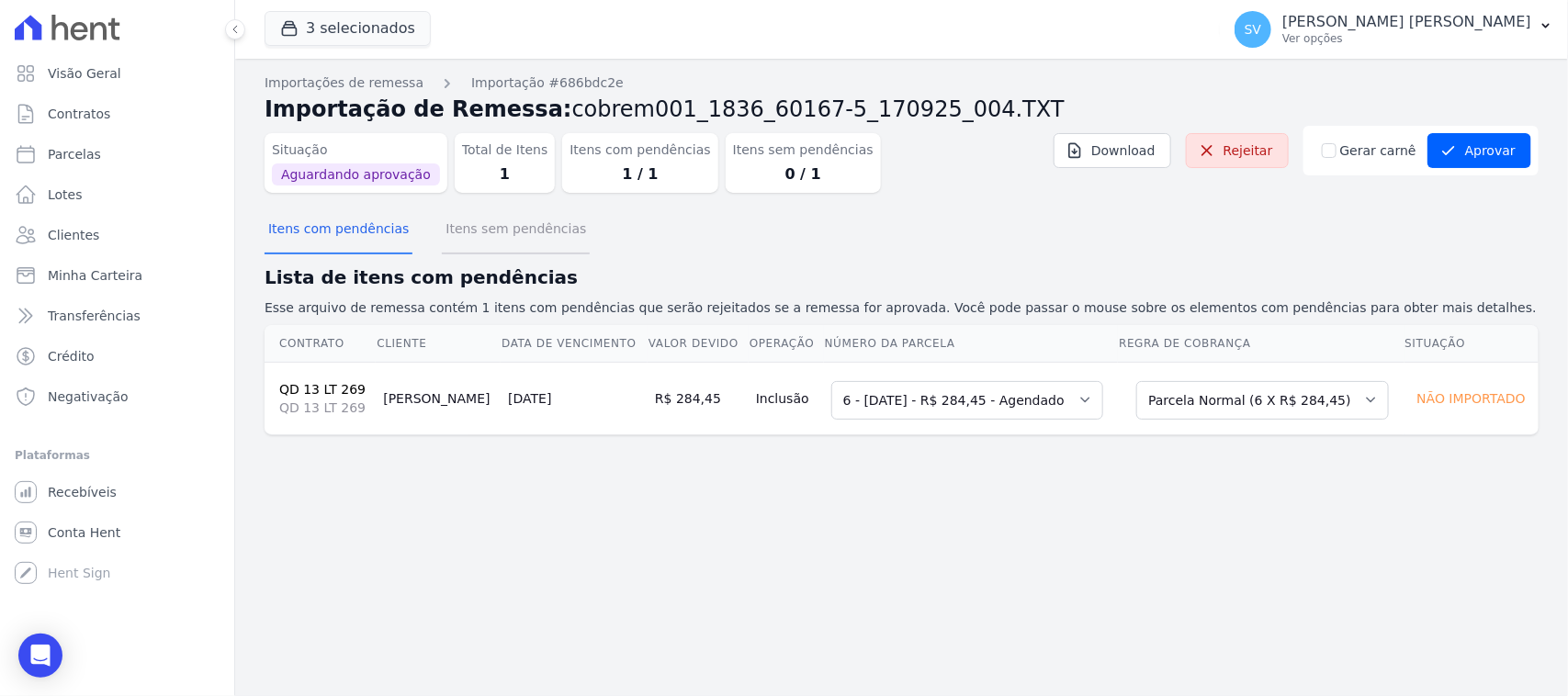
click at [470, 219] on button "Itens sem pendências" at bounding box center [516, 231] width 148 height 48
click at [377, 239] on button "Itens com pendências" at bounding box center [338, 231] width 148 height 48
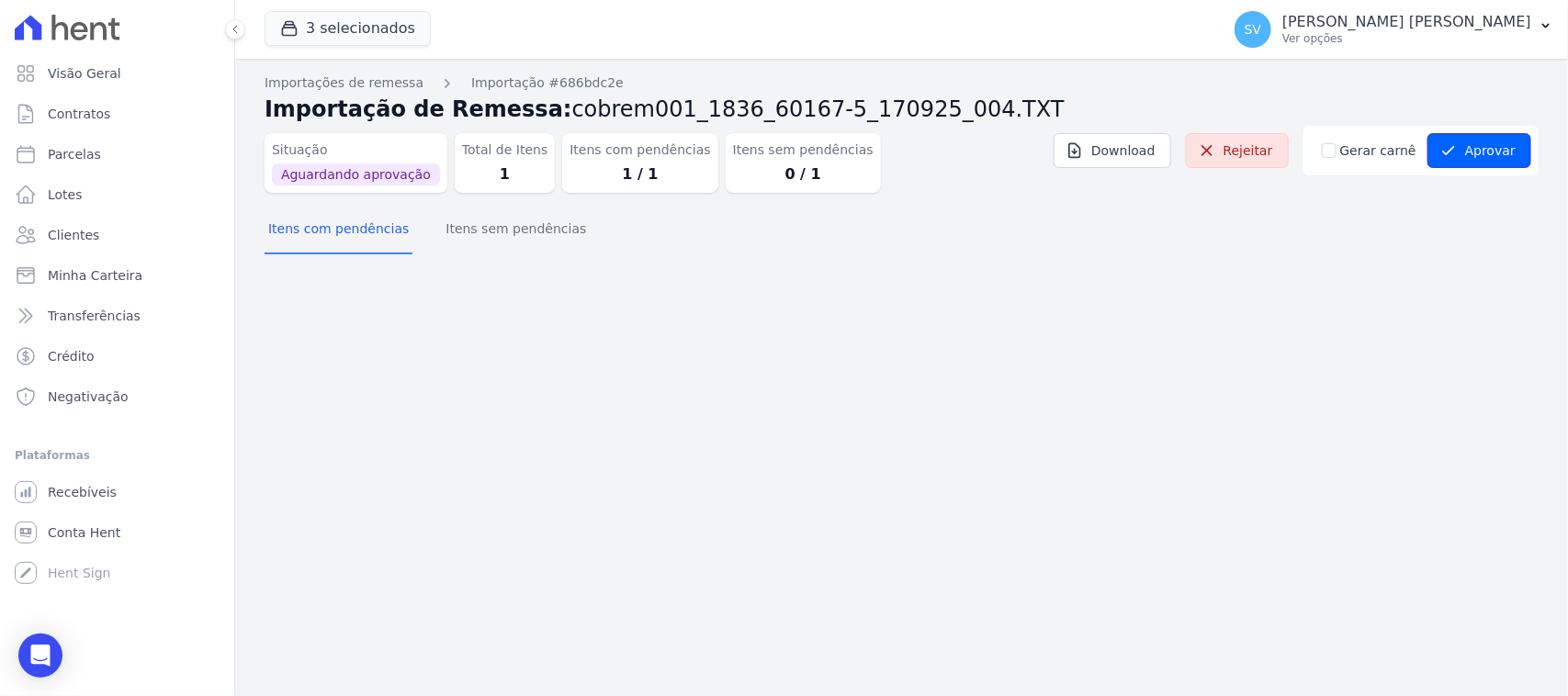
click at [1465, 154] on button "Aprovar" at bounding box center [1479, 150] width 104 height 35
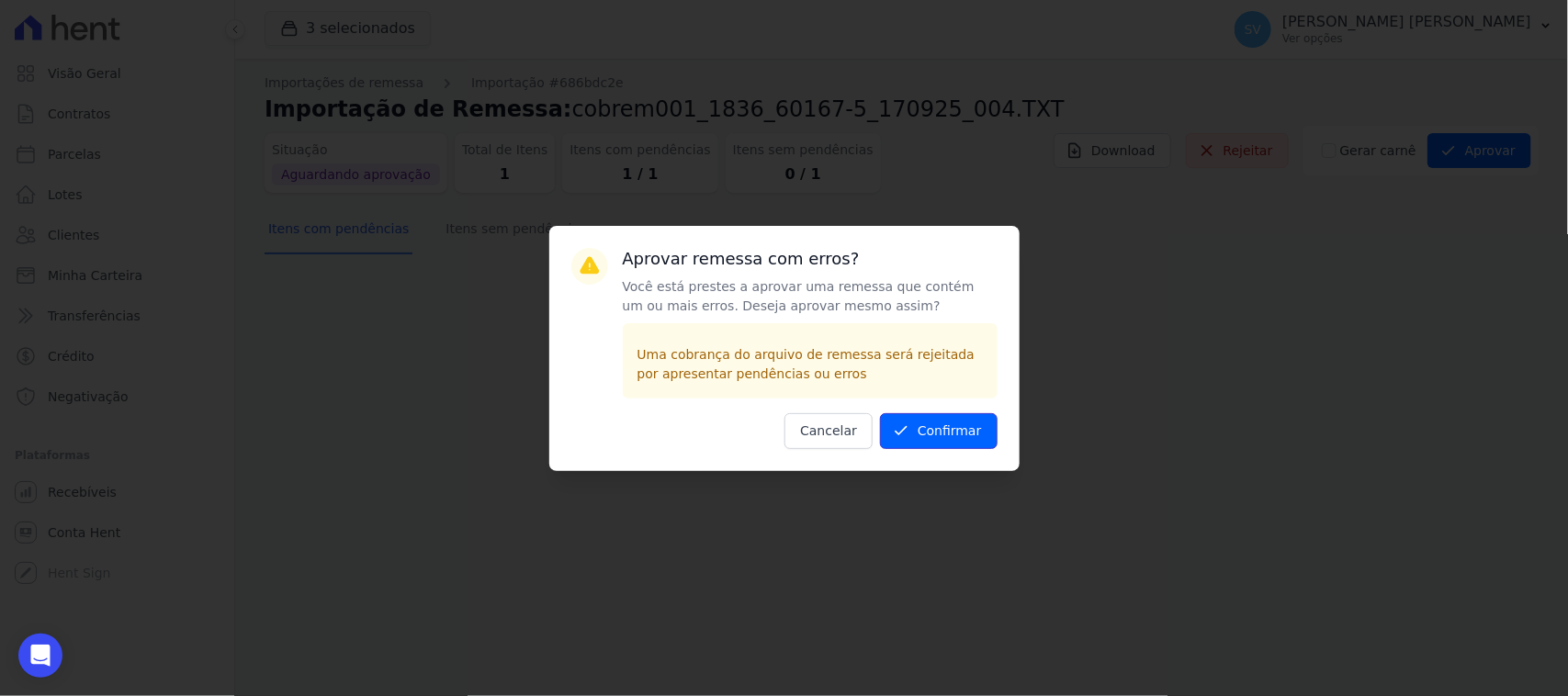
click at [928, 438] on button "Confirmar" at bounding box center [939, 431] width 118 height 36
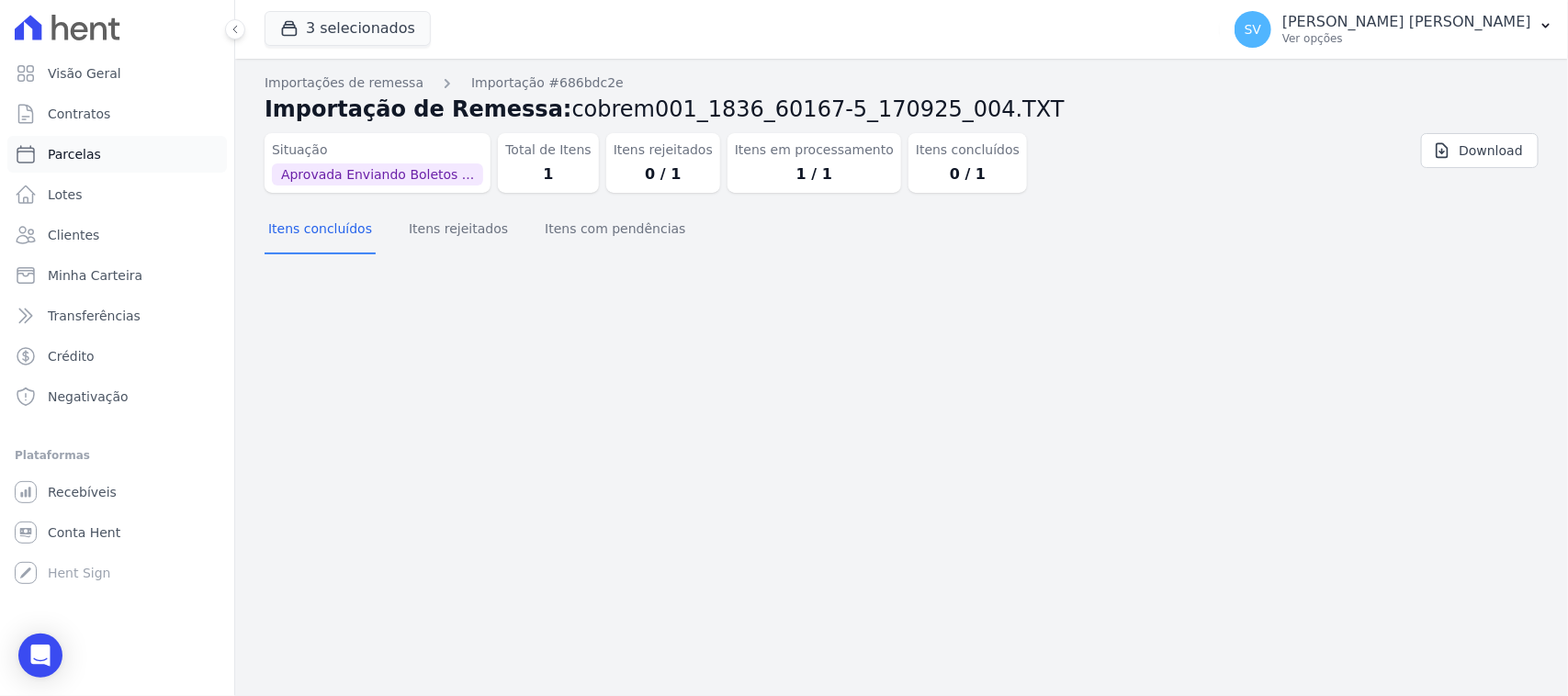
click at [158, 158] on link "Parcelas" at bounding box center [116, 154] width 219 height 37
select select
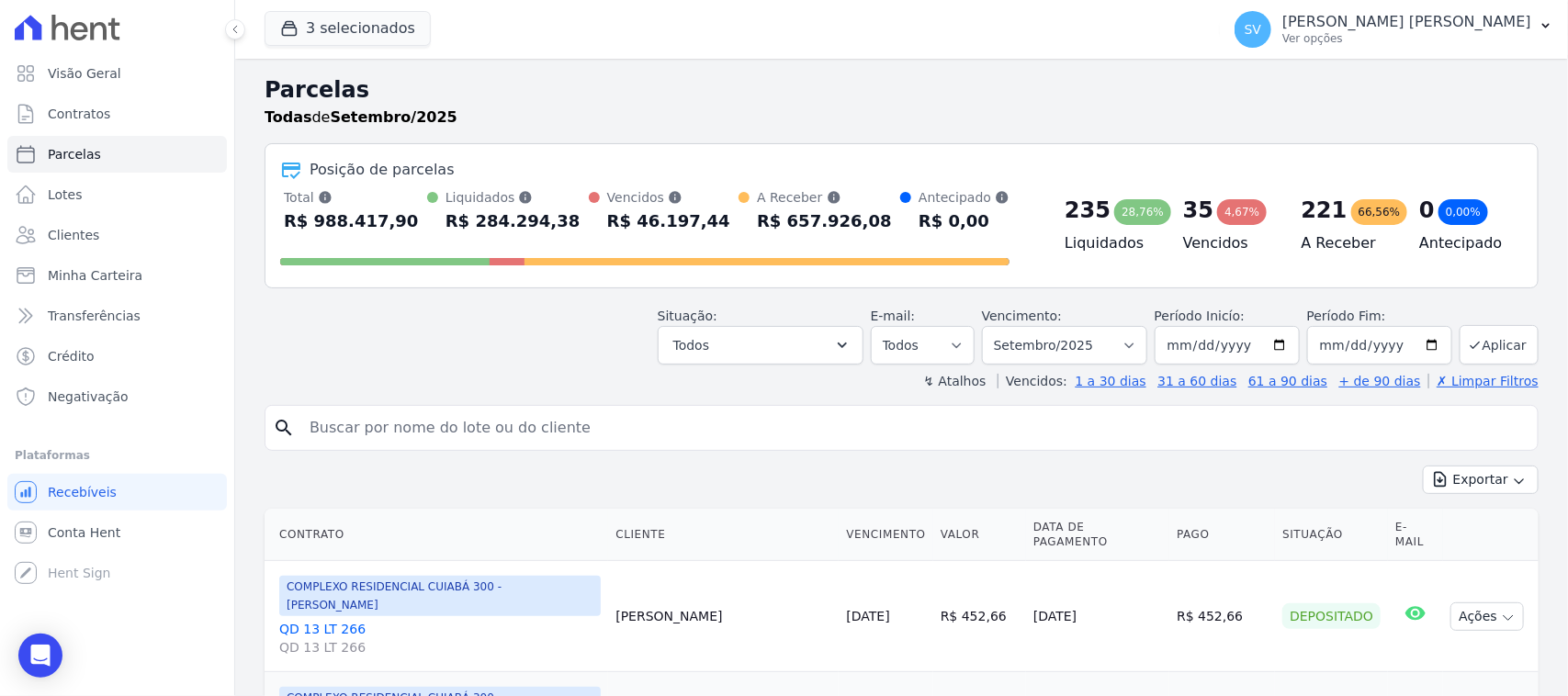
click at [860, 425] on input "search" at bounding box center [914, 428] width 1232 height 37
type input "gabriela gonzaga"
select select
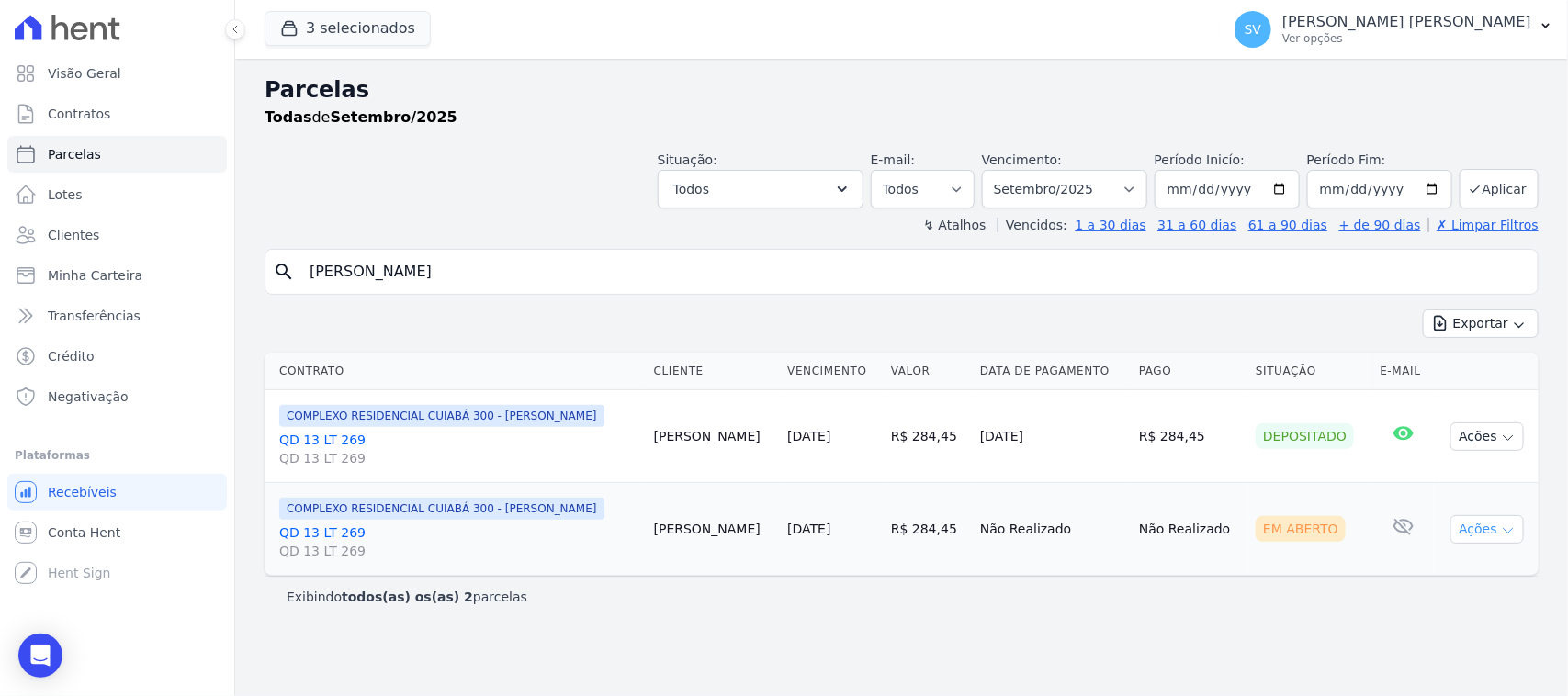
click at [1490, 517] on button "Ações" at bounding box center [1486, 529] width 73 height 28
click at [1419, 567] on link "Ver boleto" at bounding box center [1479, 572] width 176 height 34
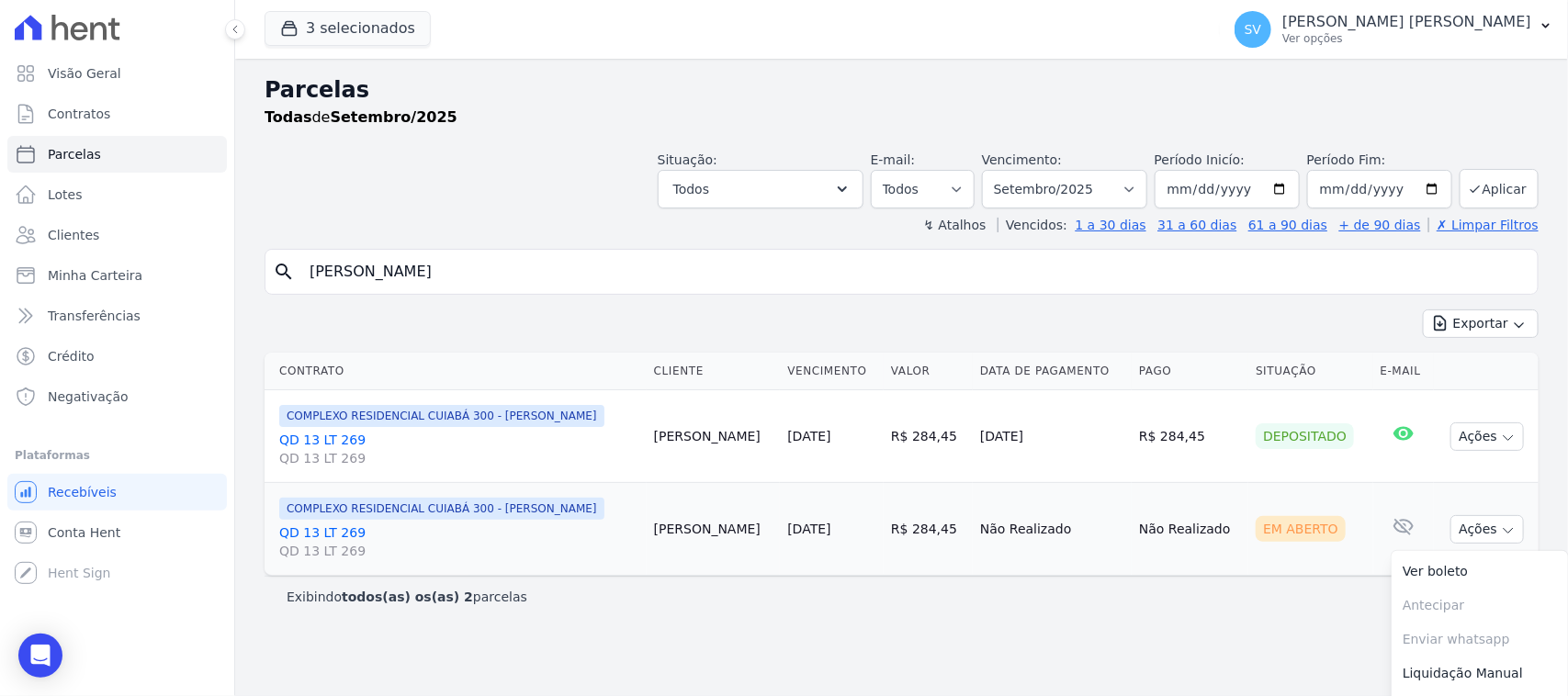
click at [613, 286] on input "[PERSON_NAME]" at bounding box center [914, 271] width 1232 height 37
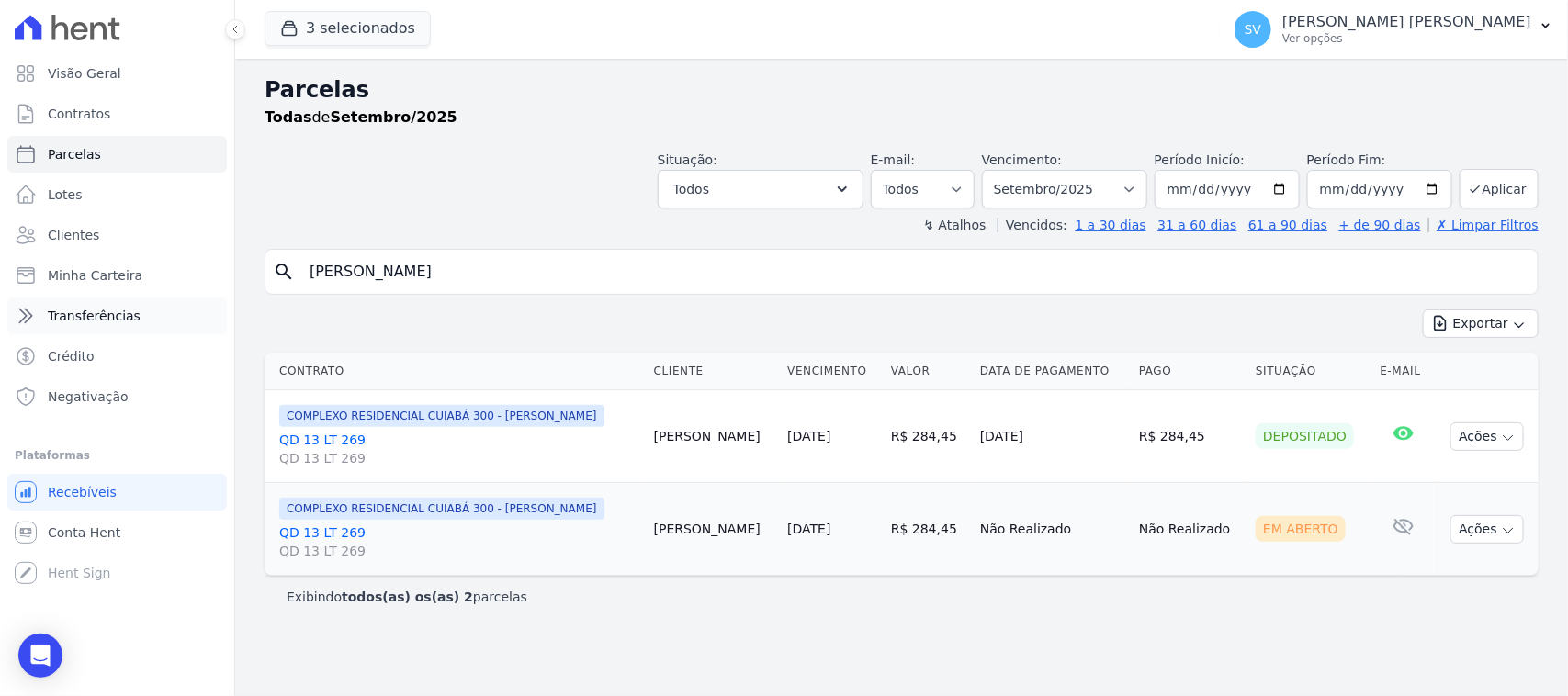
drag, startPoint x: 613, startPoint y: 286, endPoint x: 188, endPoint y: 304, distance: 425.6
click at [188, 304] on div "Visão Geral Contratos Parcelas Lotes Clientes Minha Carteira Transferências Cré…" at bounding box center [784, 348] width 1568 height 696
drag, startPoint x: 1353, startPoint y: 26, endPoint x: 1506, endPoint y: 171, distance: 211.1
click at [1353, 26] on p "[PERSON_NAME] [PERSON_NAME]" at bounding box center [1406, 22] width 249 height 18
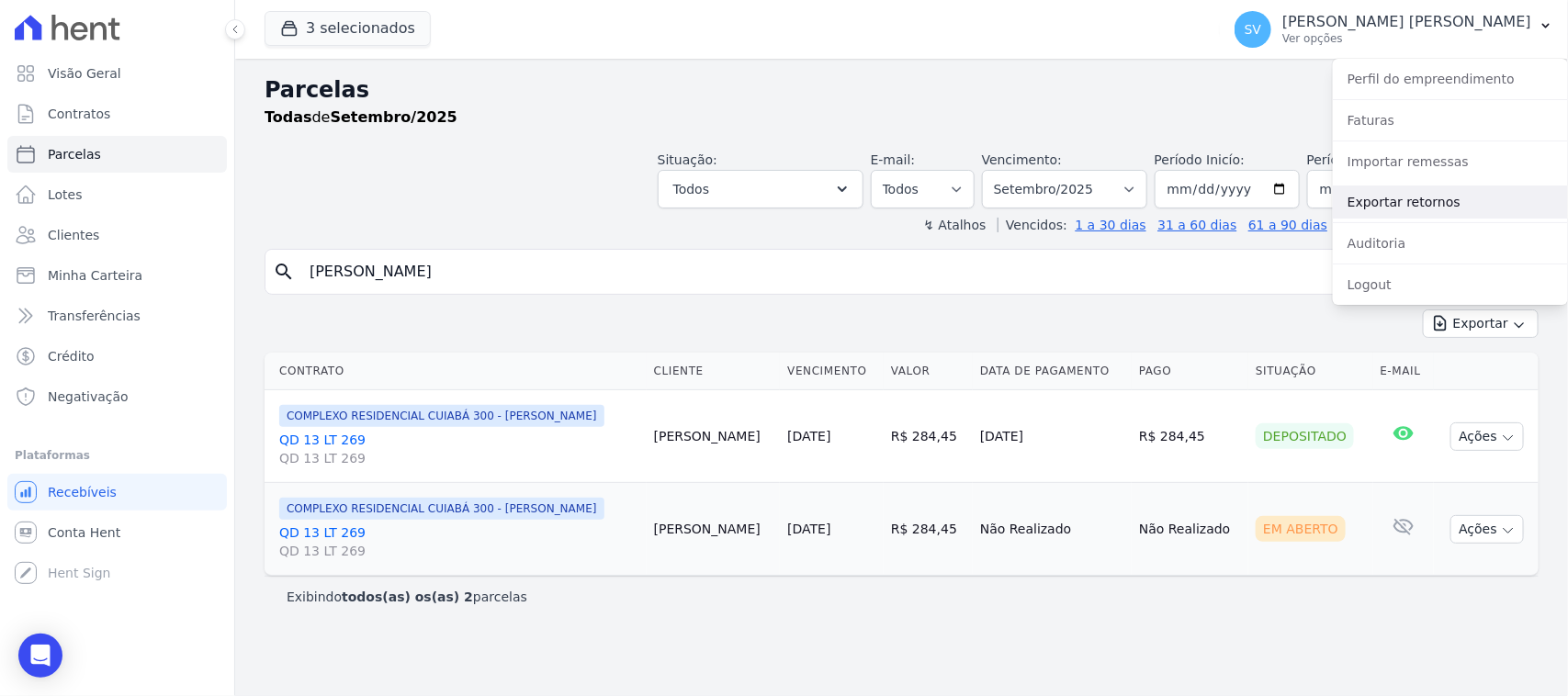
click at [1458, 191] on link "Exportar retornos" at bounding box center [1450, 202] width 235 height 33
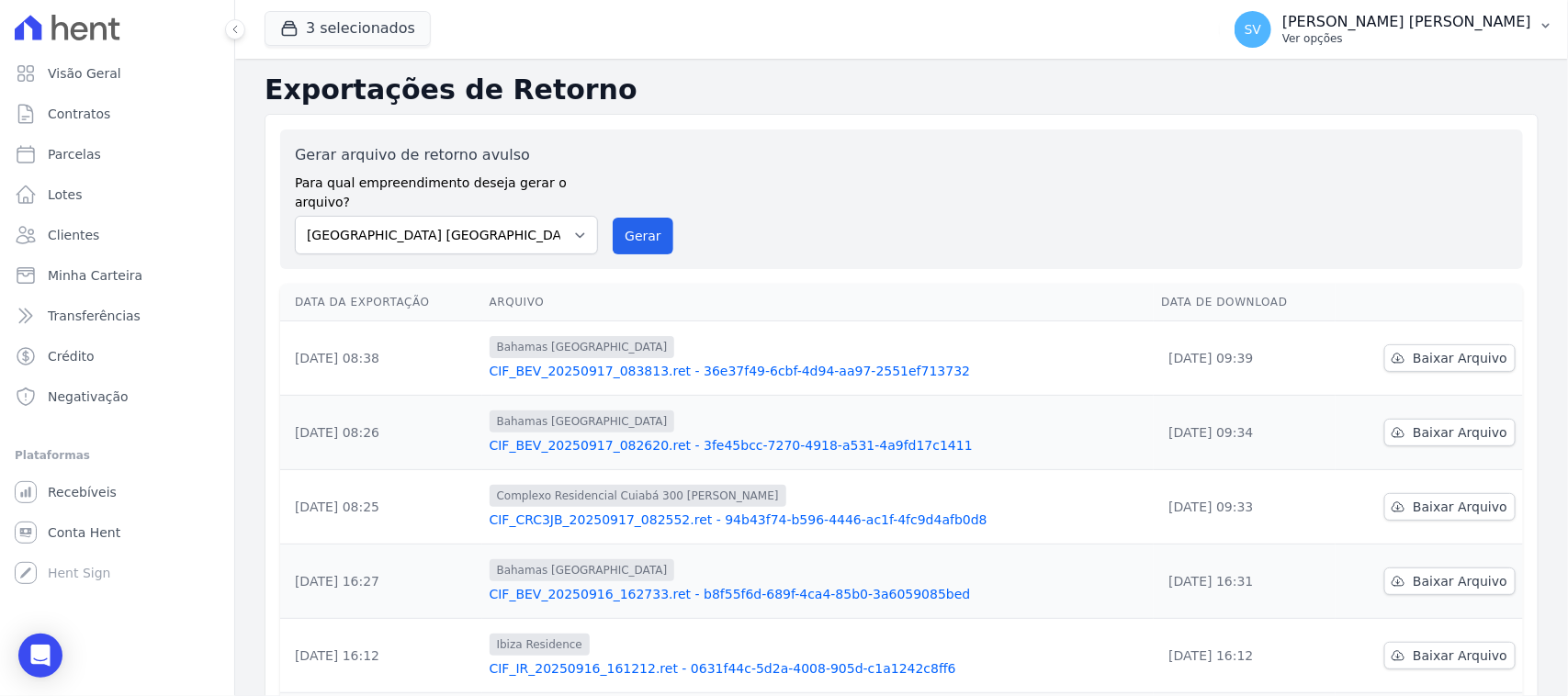
drag, startPoint x: 1526, startPoint y: 6, endPoint x: 1518, endPoint y: 35, distance: 30.5
click at [1526, 9] on button "SV SHIRLEY VANESSA SOUSA ALVES Ver opções" at bounding box center [1394, 29] width 348 height 51
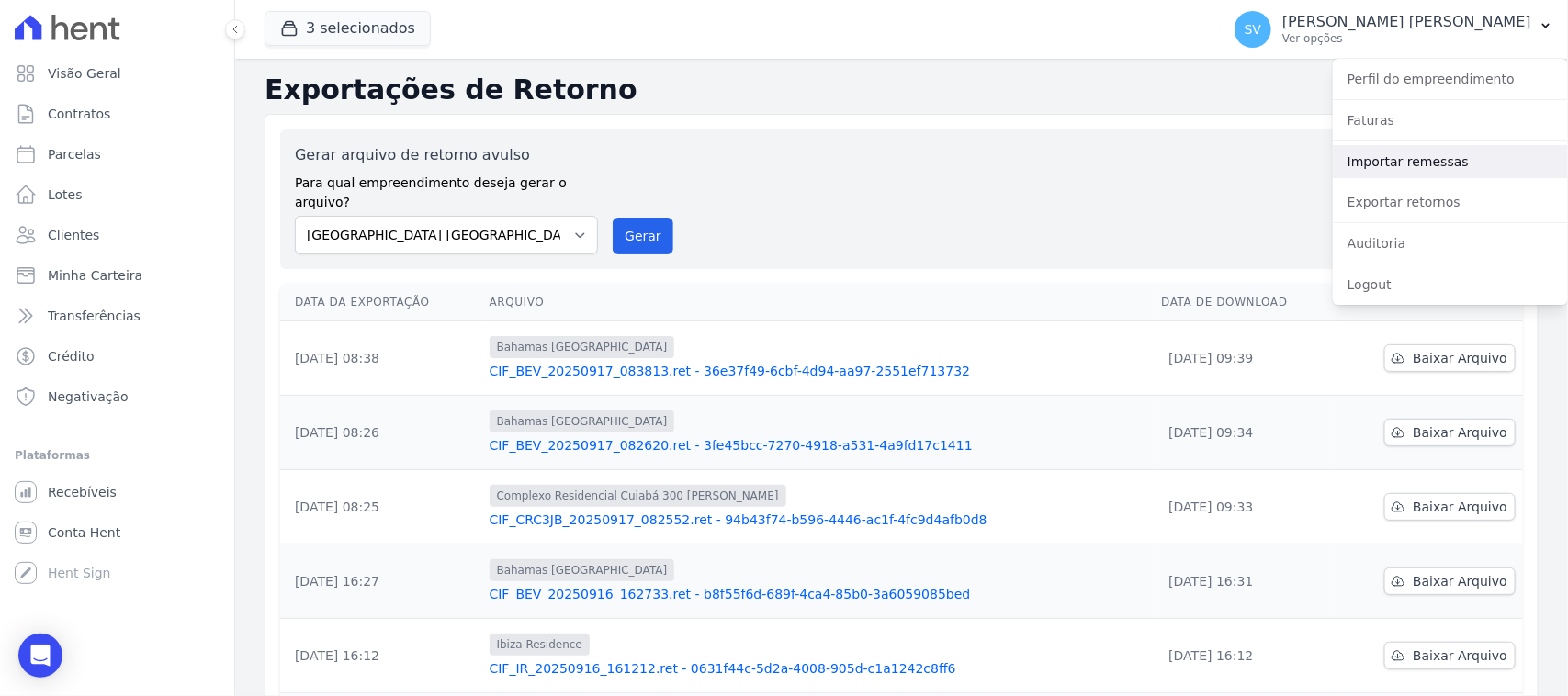
click at [1452, 163] on link "Importar remessas" at bounding box center [1450, 161] width 235 height 33
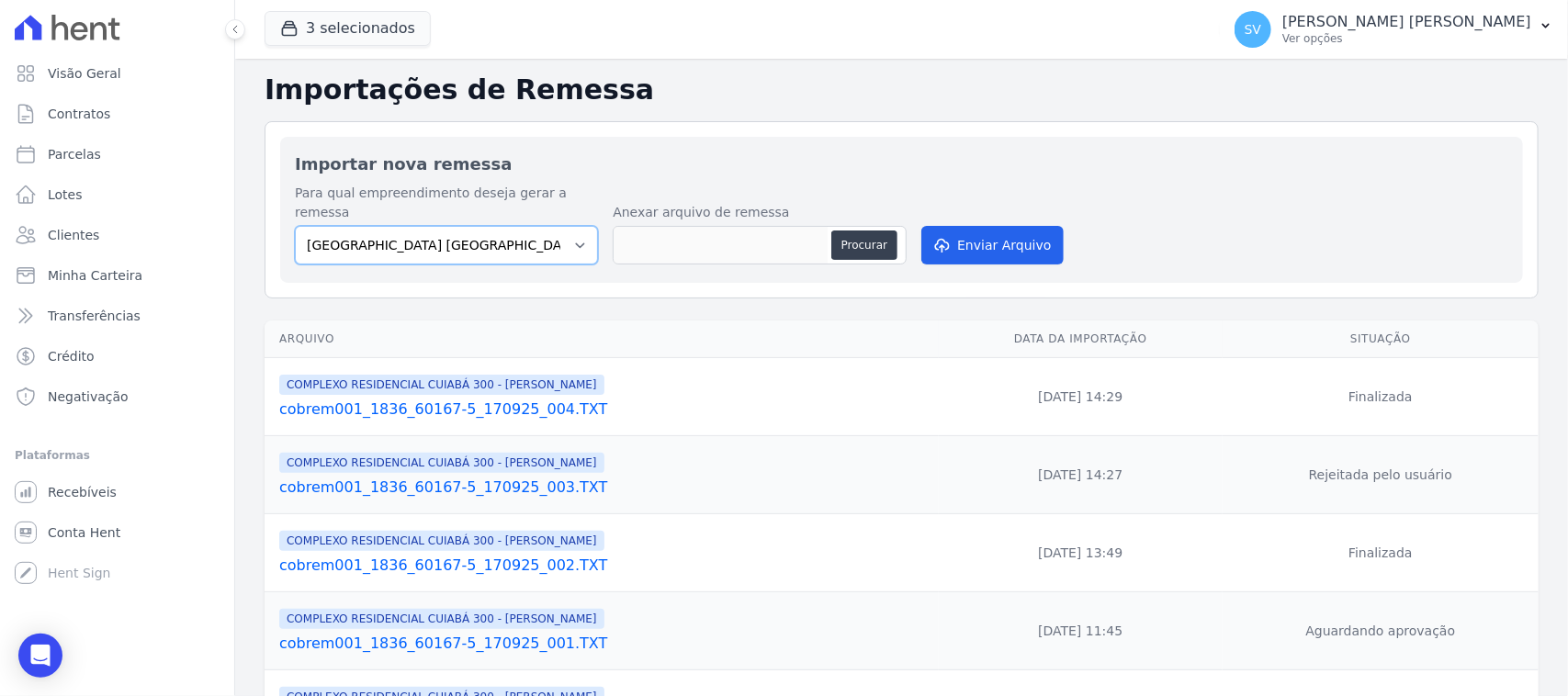
click at [507, 245] on select "BAHAMAS EAST VILLAGE COMPLEXO RESIDENCIAL CUIABÁ 300 - JOÃO DE BARRO IBIZA RESI…" at bounding box center [446, 245] width 303 height 39
select select "a999329b-d322-46c5-b2df-9163b092fb9b"
click at [295, 226] on select "BAHAMAS EAST VILLAGE COMPLEXO RESIDENCIAL CUIABÁ 300 - JOÃO DE BARRO IBIZA RESI…" at bounding box center [446, 245] width 303 height 39
click at [854, 231] on button "Procurar" at bounding box center [864, 245] width 66 height 29
type input "cobrem001_1836_60167-5_170925_005.TXT"
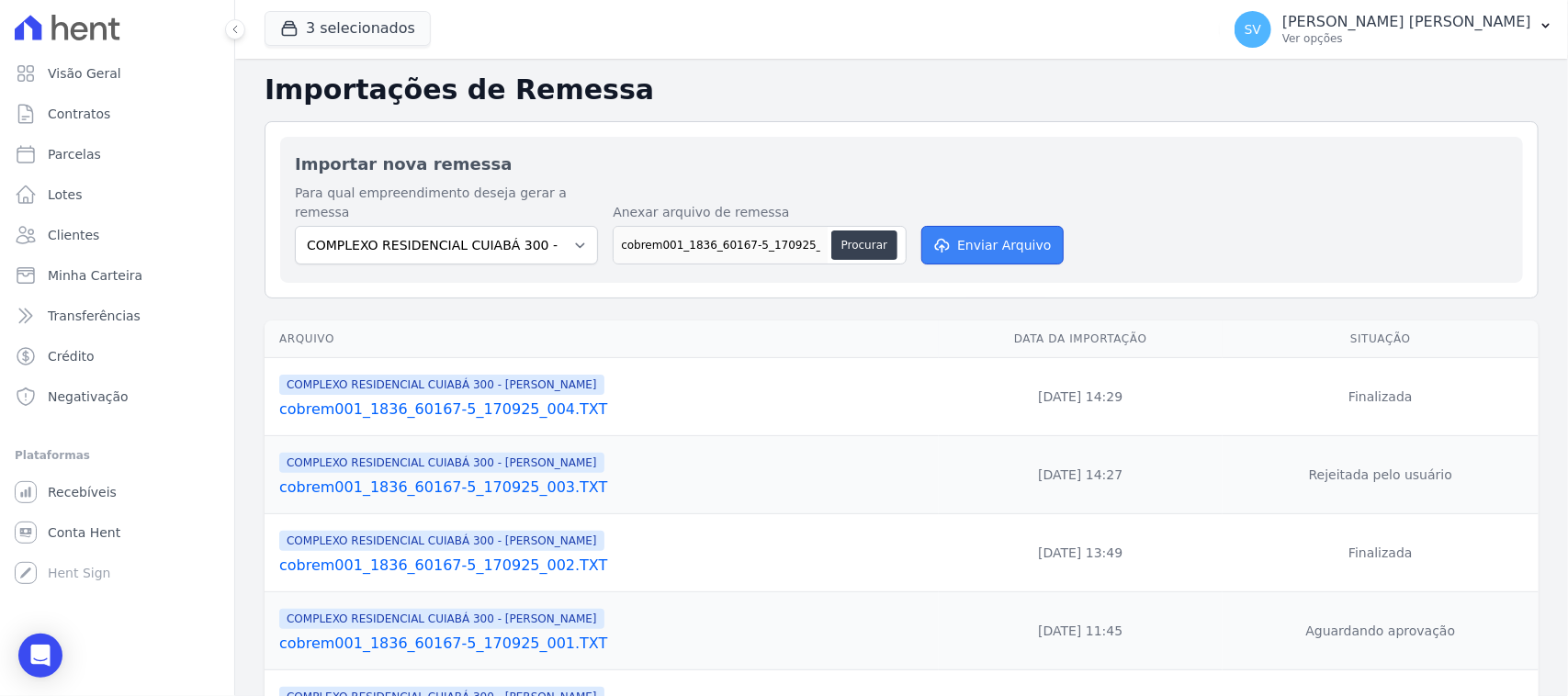
click at [1015, 231] on button "Enviar Arquivo" at bounding box center [991, 245] width 141 height 39
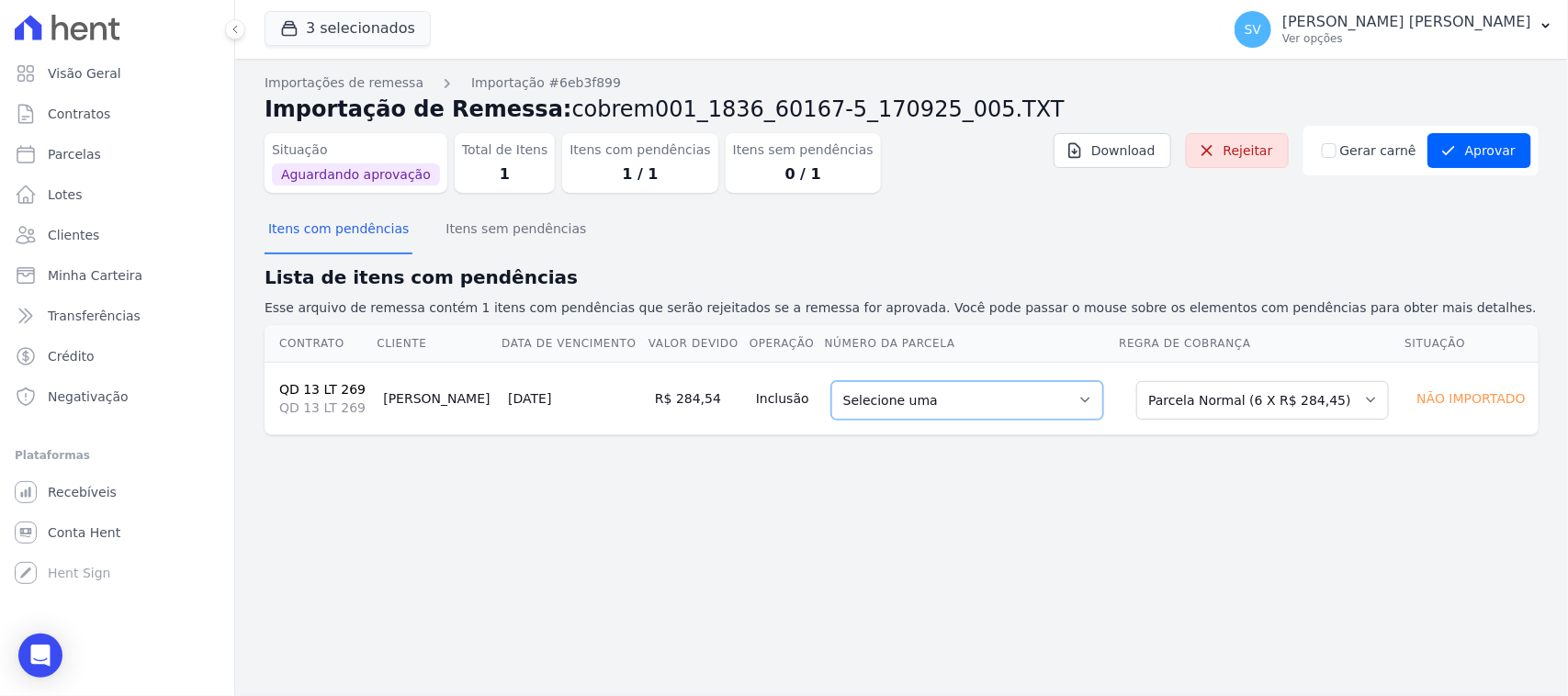
click at [946, 392] on select "Selecione uma 2 - [DATE] - R$ 276,90 - Agendado" at bounding box center [967, 400] width 272 height 39
click at [1130, 476] on div "Importações de remessa Importação #6eb3f899 Importação de Remessa: cobrem001_18…" at bounding box center [901, 377] width 1333 height 637
click at [1019, 409] on select "Selecione uma 2 - [DATE] - R$ 276,90 - Agendado" at bounding box center [967, 400] width 272 height 39
click at [1030, 451] on div "Importações de remessa Importação #6eb3f899 Importação de Remessa: cobrem001_18…" at bounding box center [901, 268] width 1274 height 391
click at [1015, 398] on select "Selecione uma 2 - [DATE] - R$ 276,90 - Agendado" at bounding box center [967, 400] width 272 height 39
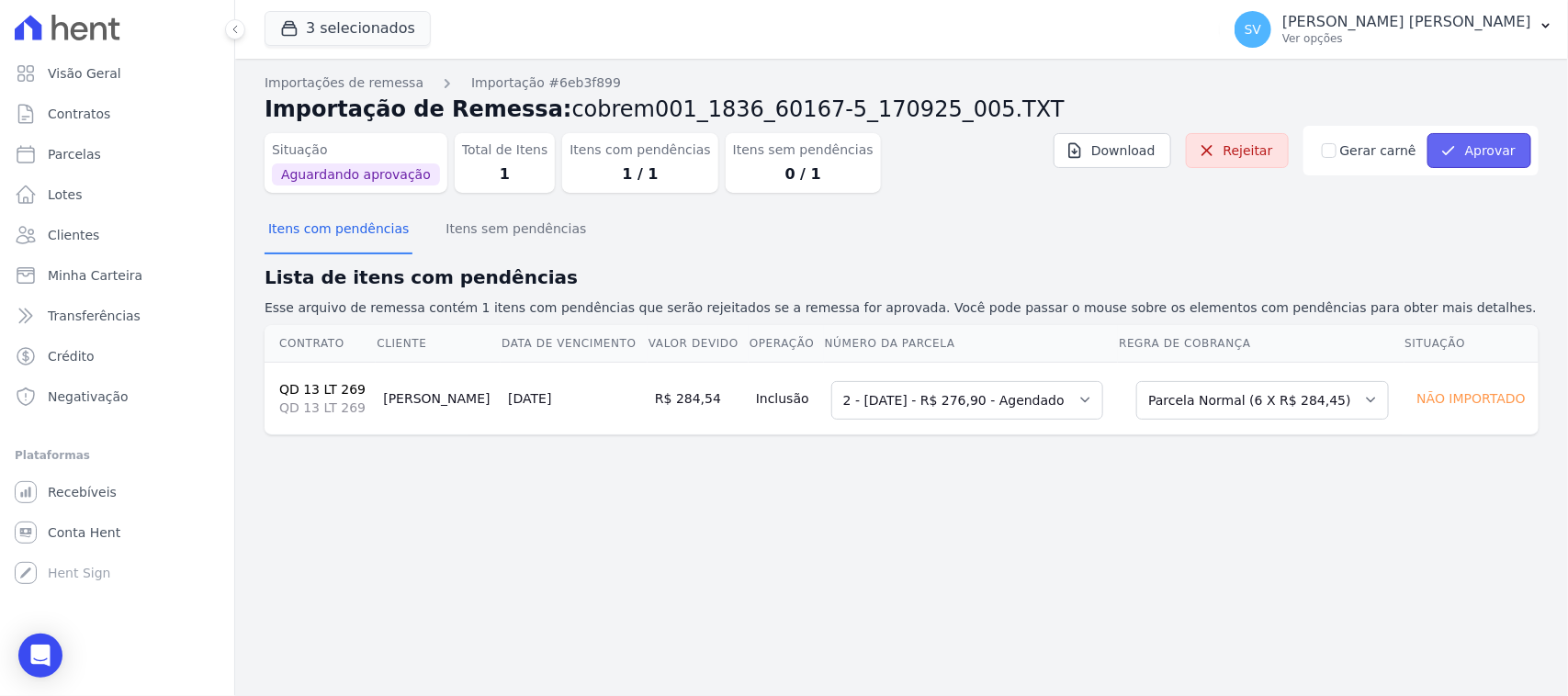
click at [1472, 148] on button "Aprovar" at bounding box center [1479, 150] width 104 height 35
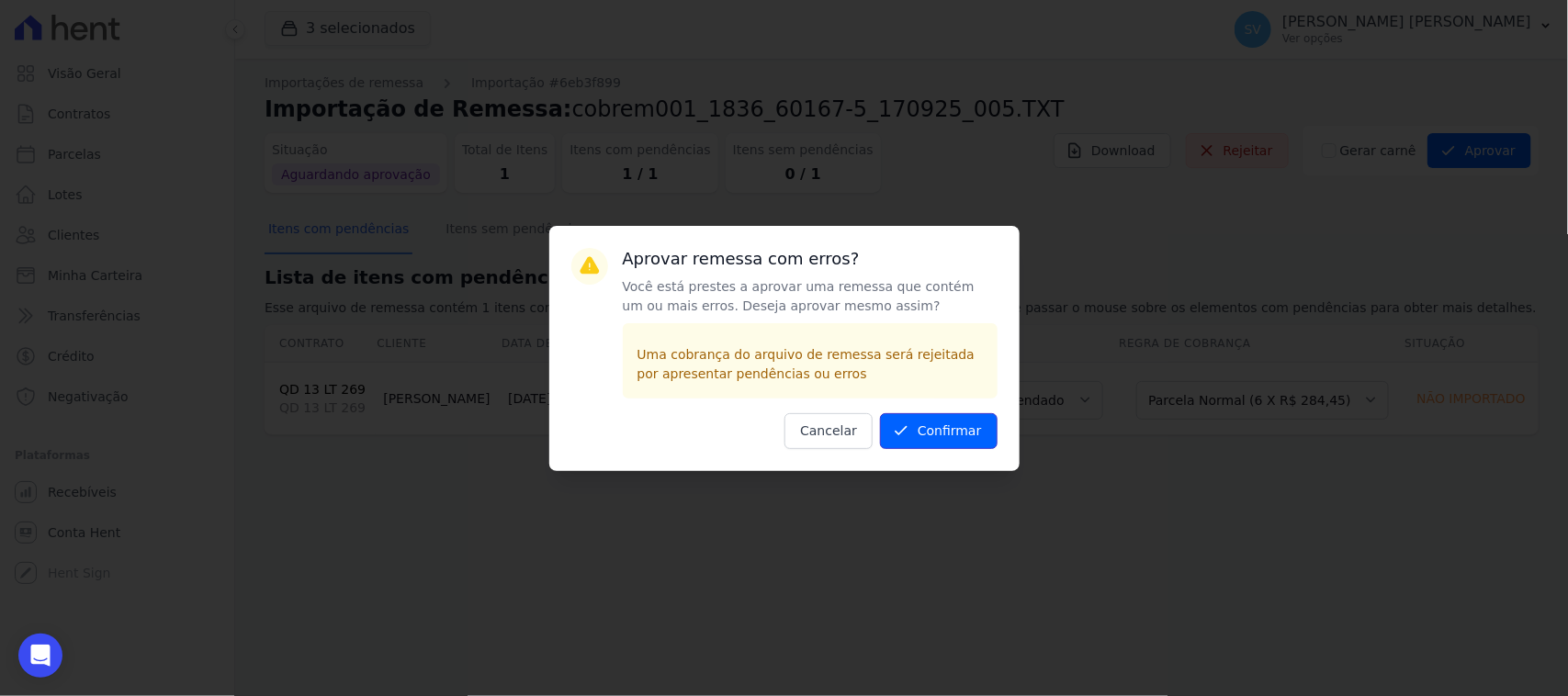
click at [987, 433] on button "Confirmar" at bounding box center [939, 431] width 118 height 36
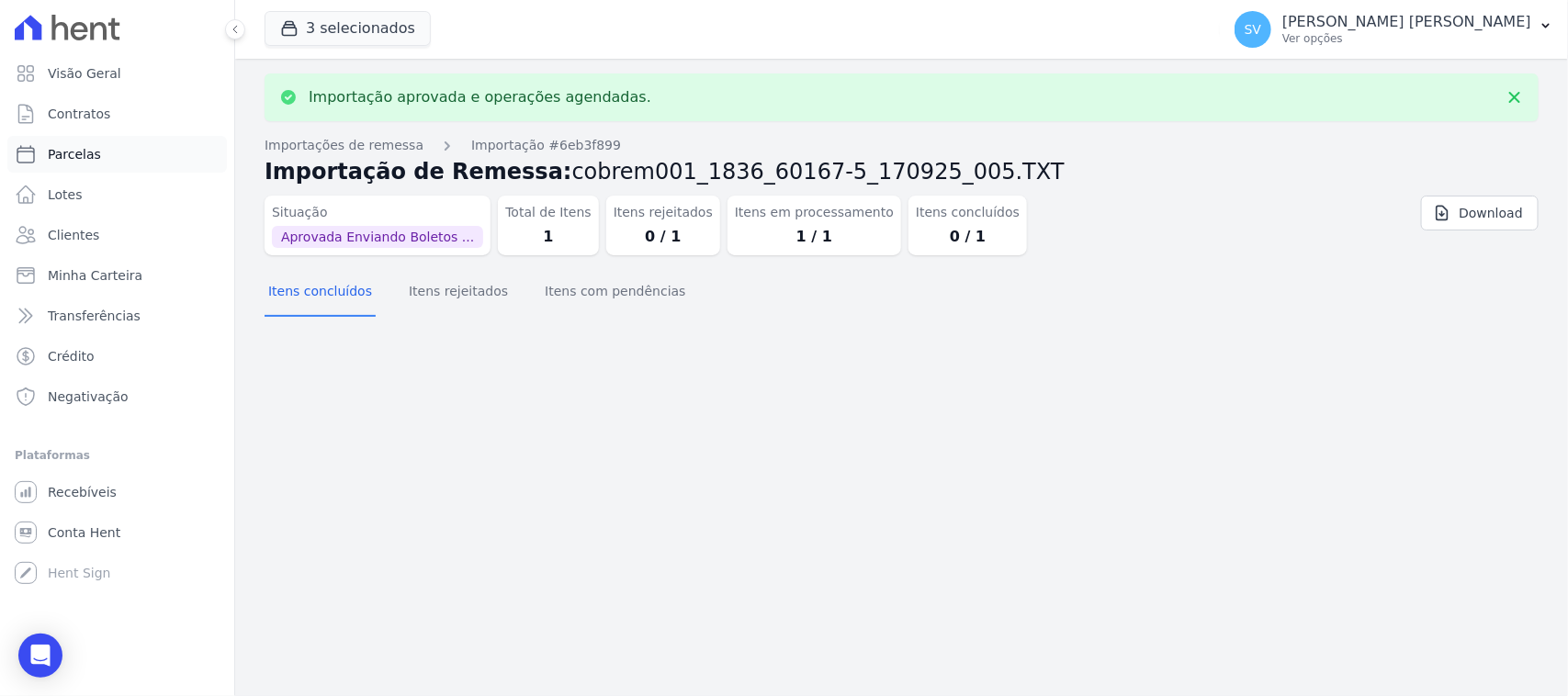
click at [179, 152] on link "Parcelas" at bounding box center [116, 154] width 219 height 37
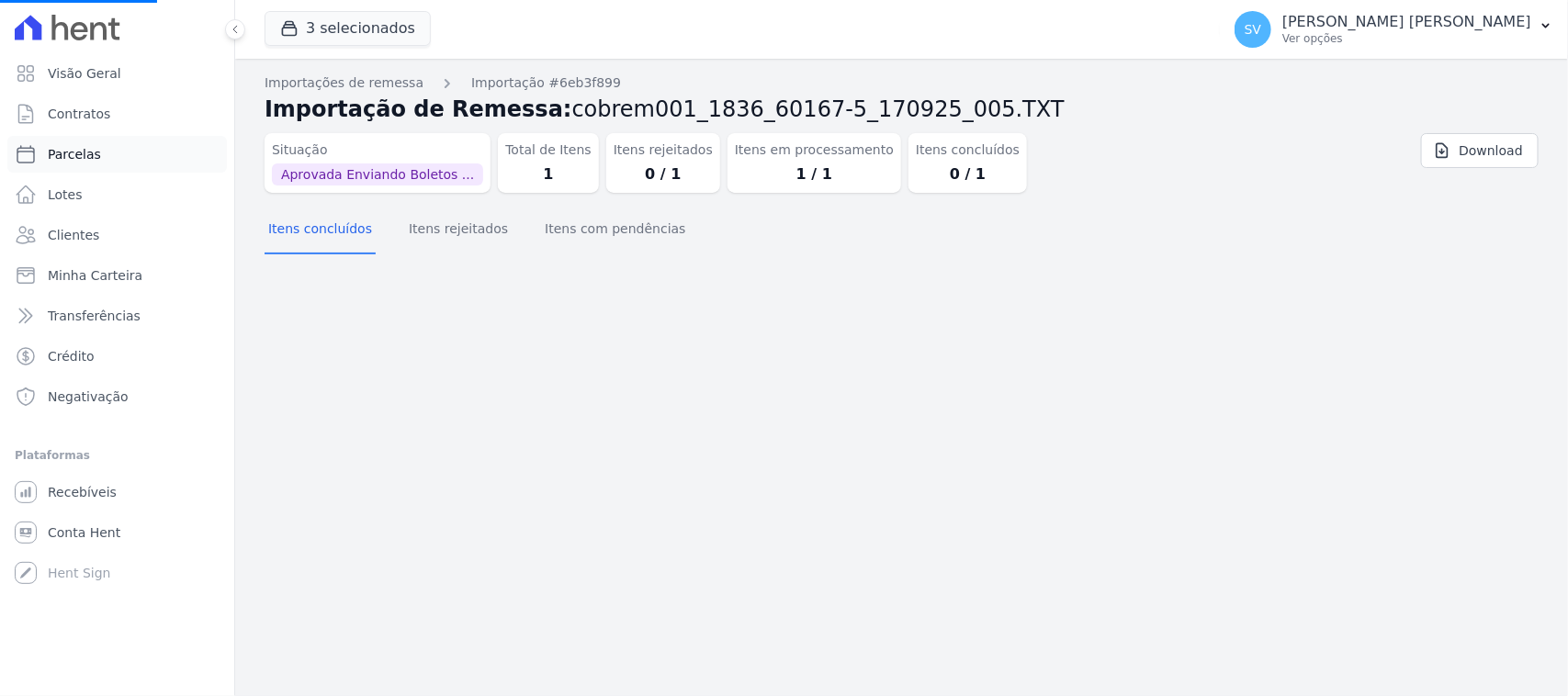
select select
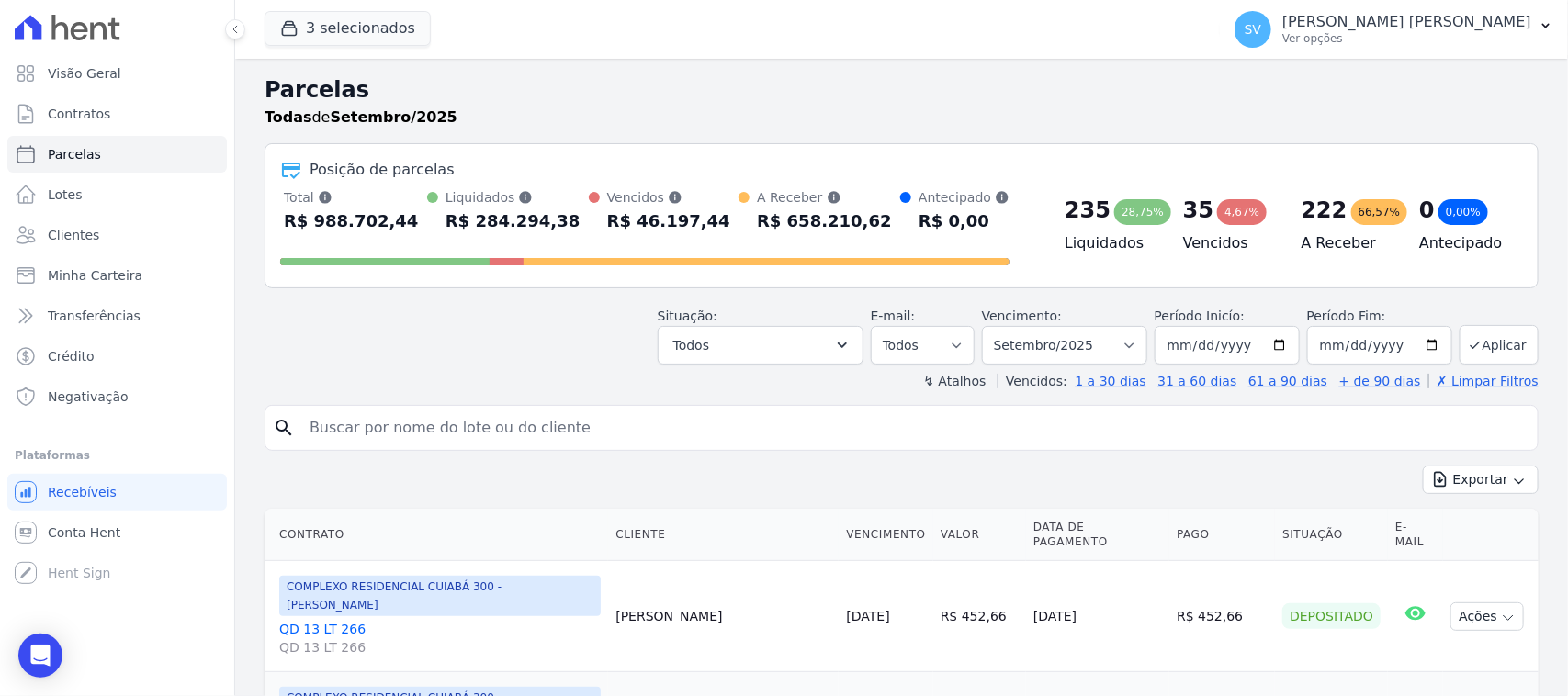
click at [525, 411] on input "search" at bounding box center [914, 428] width 1232 height 37
type input "[PERSON_NAME]"
select select
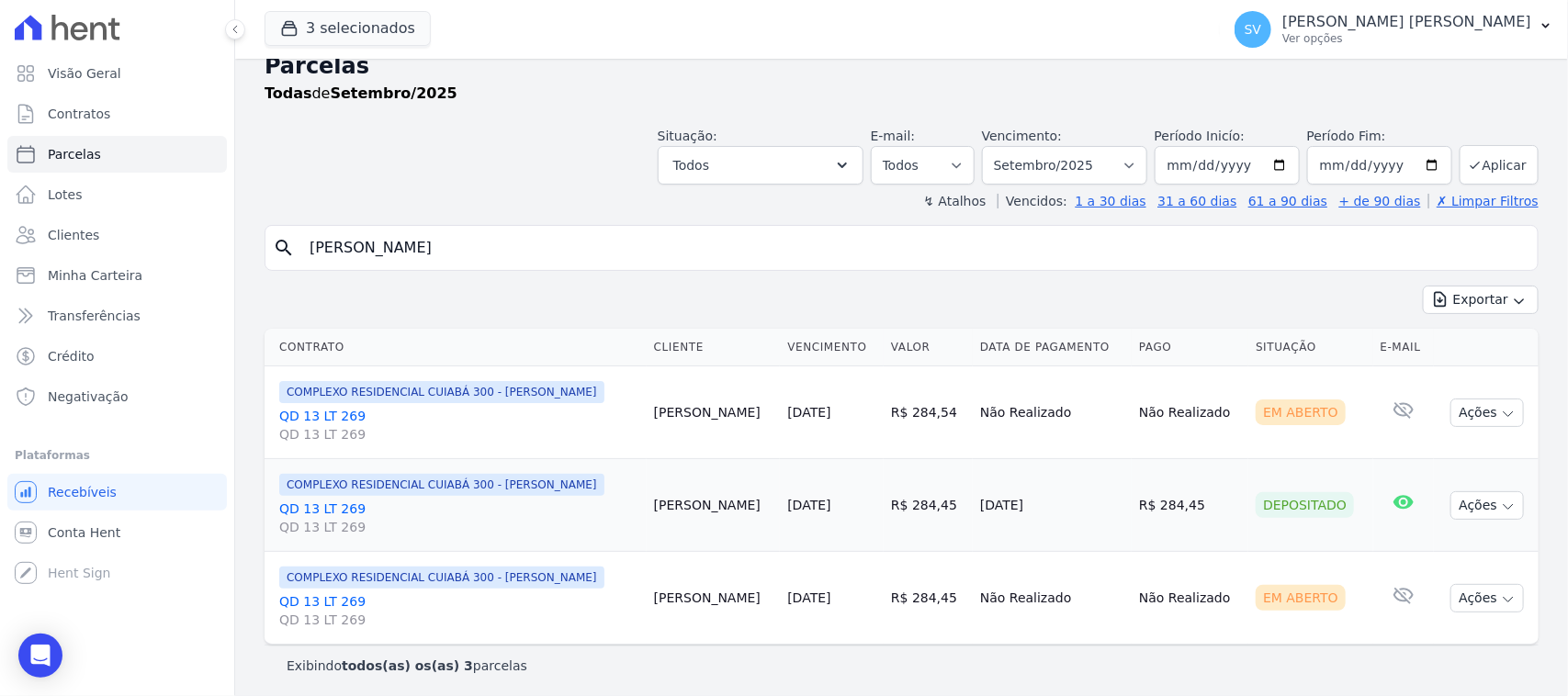
scroll to position [29, 0]
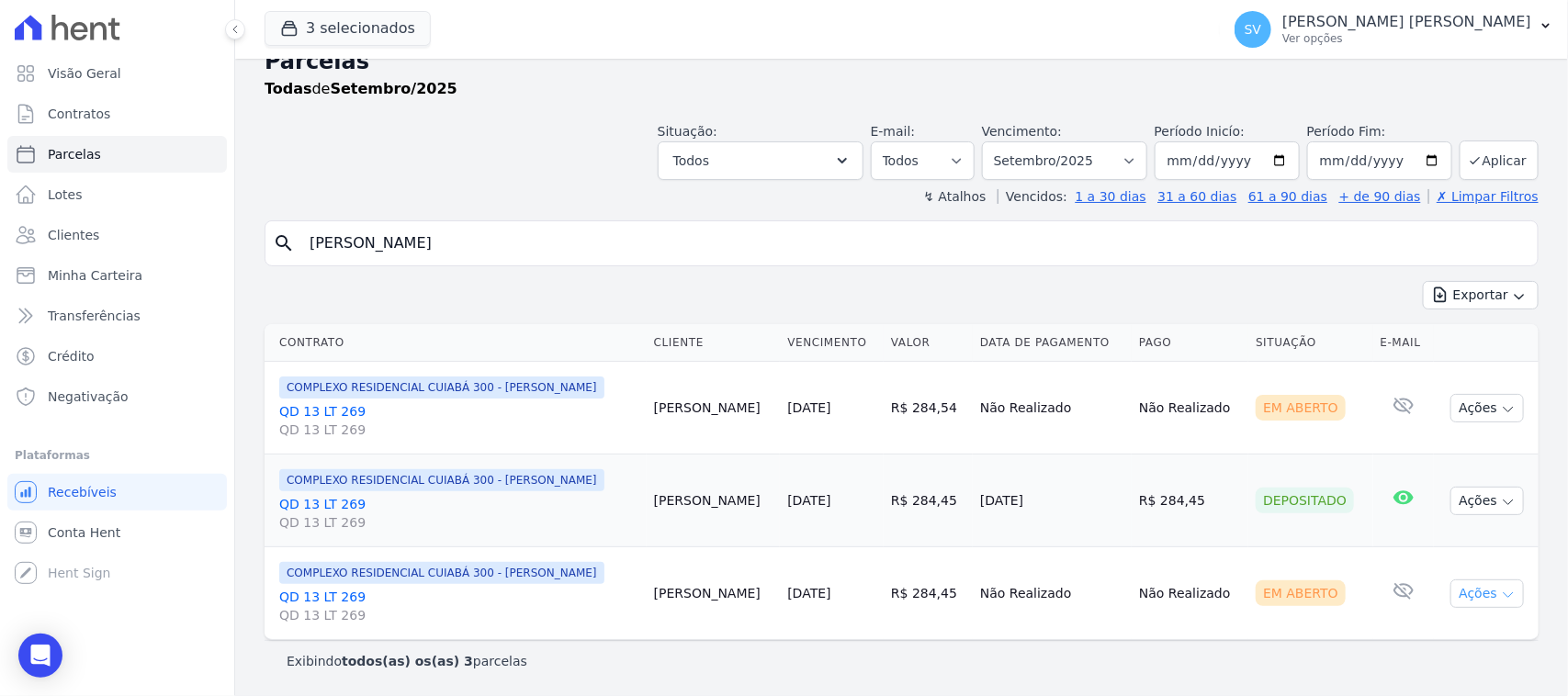
drag, startPoint x: 1476, startPoint y: 591, endPoint x: 1489, endPoint y: 600, distance: 15.8
click at [1477, 594] on button "Ações" at bounding box center [1486, 593] width 73 height 28
click at [1452, 635] on link "Ver boleto" at bounding box center [1479, 635] width 176 height 34
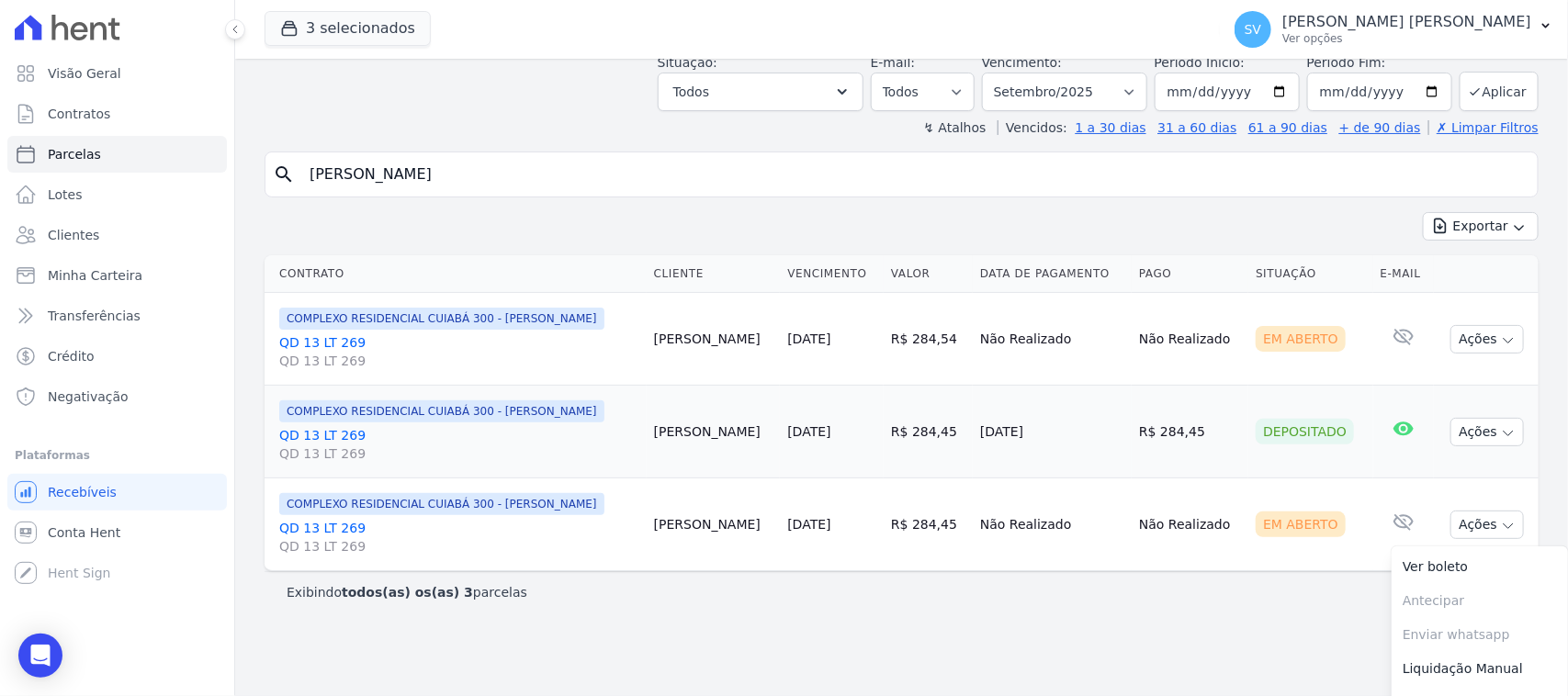
scroll to position [125, 0]
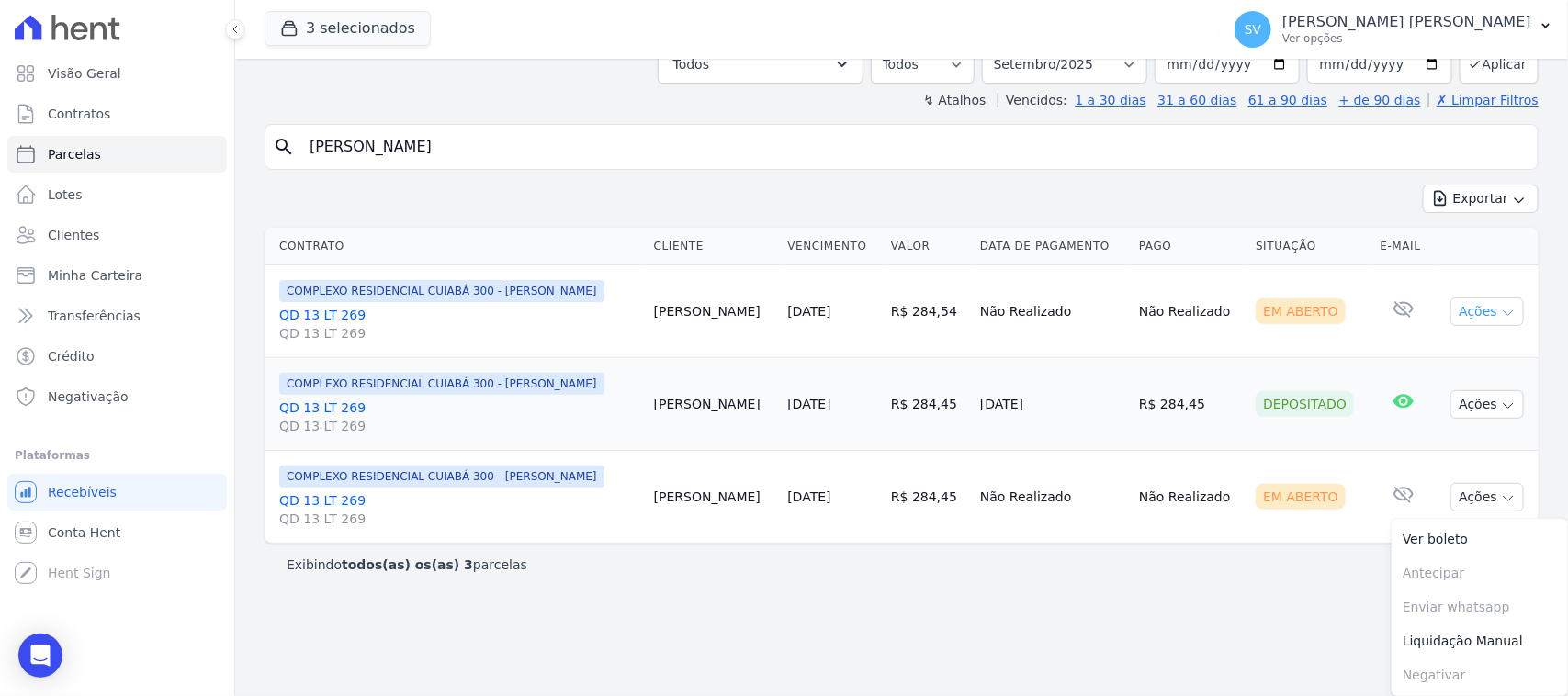
click at [1484, 324] on button "Ações" at bounding box center [1486, 312] width 73 height 28
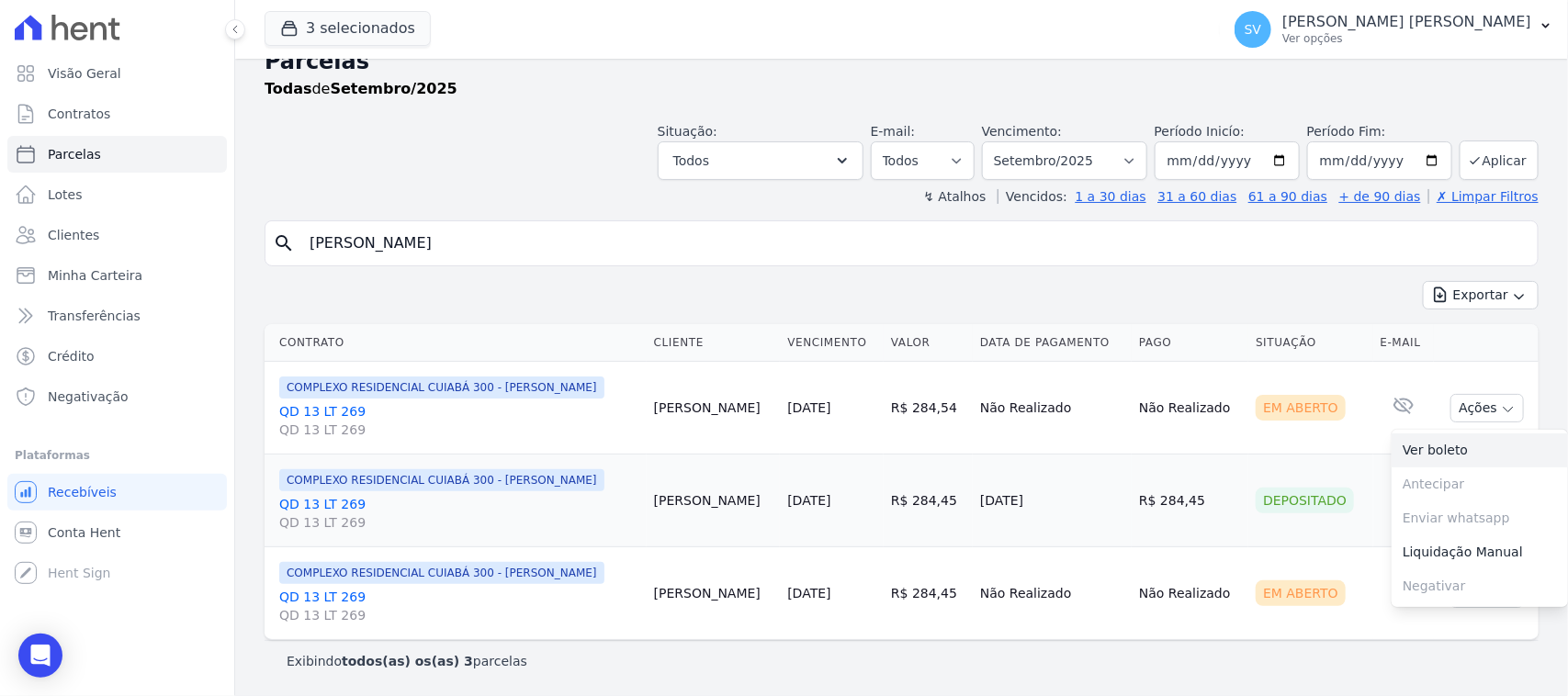
click at [1417, 450] on link "Ver boleto" at bounding box center [1479, 450] width 176 height 34
drag, startPoint x: 1391, startPoint y: 627, endPoint x: 1410, endPoint y: 620, distance: 19.8
click at [1391, 627] on td "Nenhum e-mail lido" at bounding box center [1403, 593] width 61 height 93
click at [1468, 589] on button "Ações" at bounding box center [1486, 593] width 73 height 28
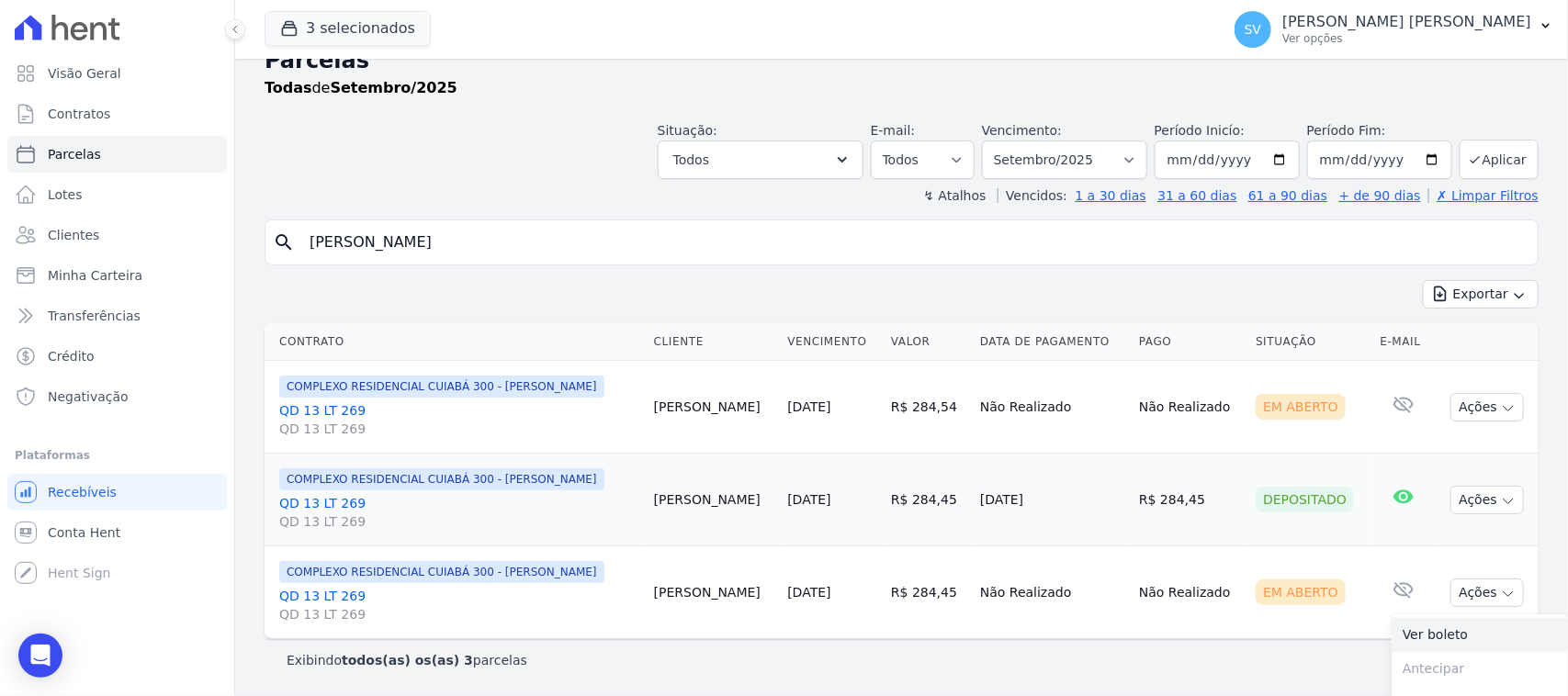
click at [1440, 643] on link "Ver boleto" at bounding box center [1479, 635] width 176 height 34
